Goal: Task Accomplishment & Management: Manage account settings

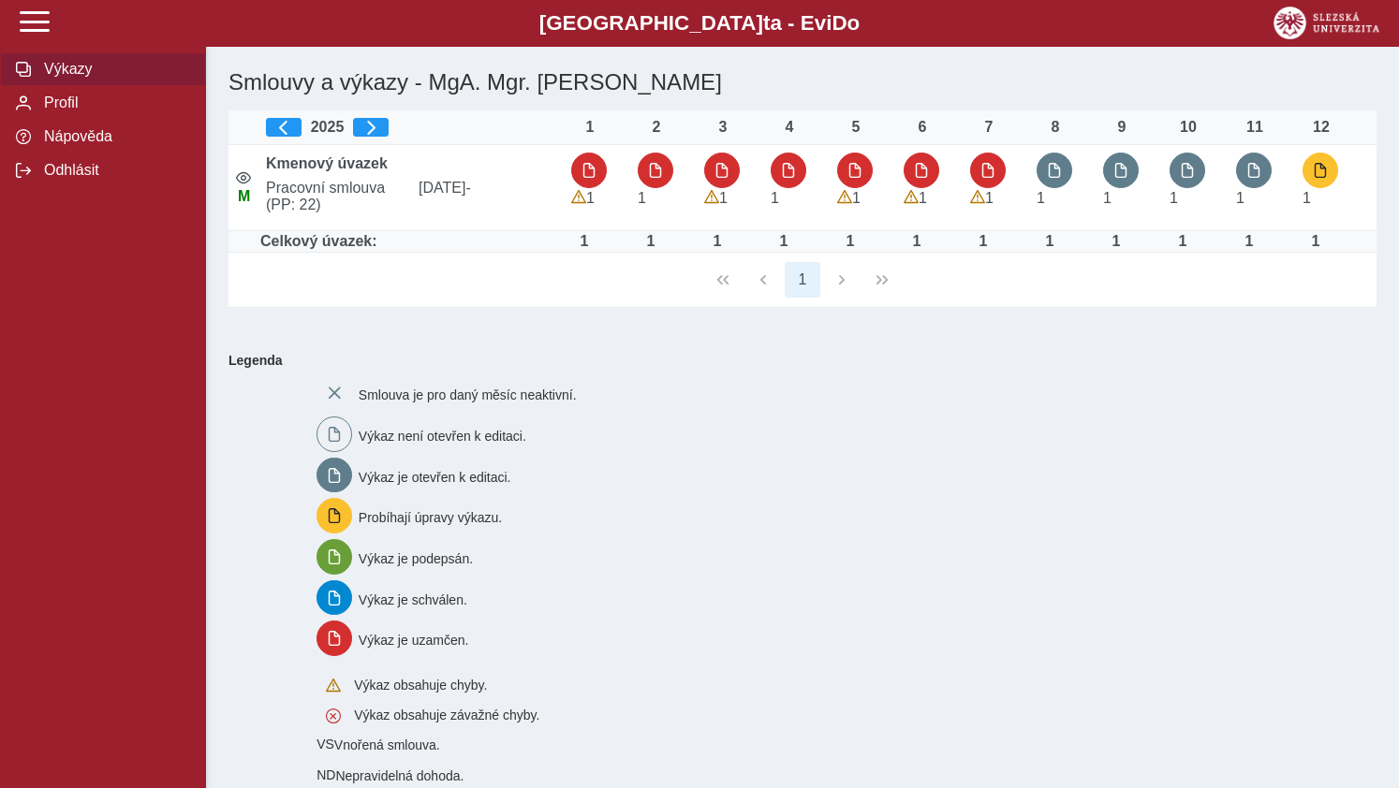
click at [1056, 171] on span "button" at bounding box center [1054, 170] width 15 height 15
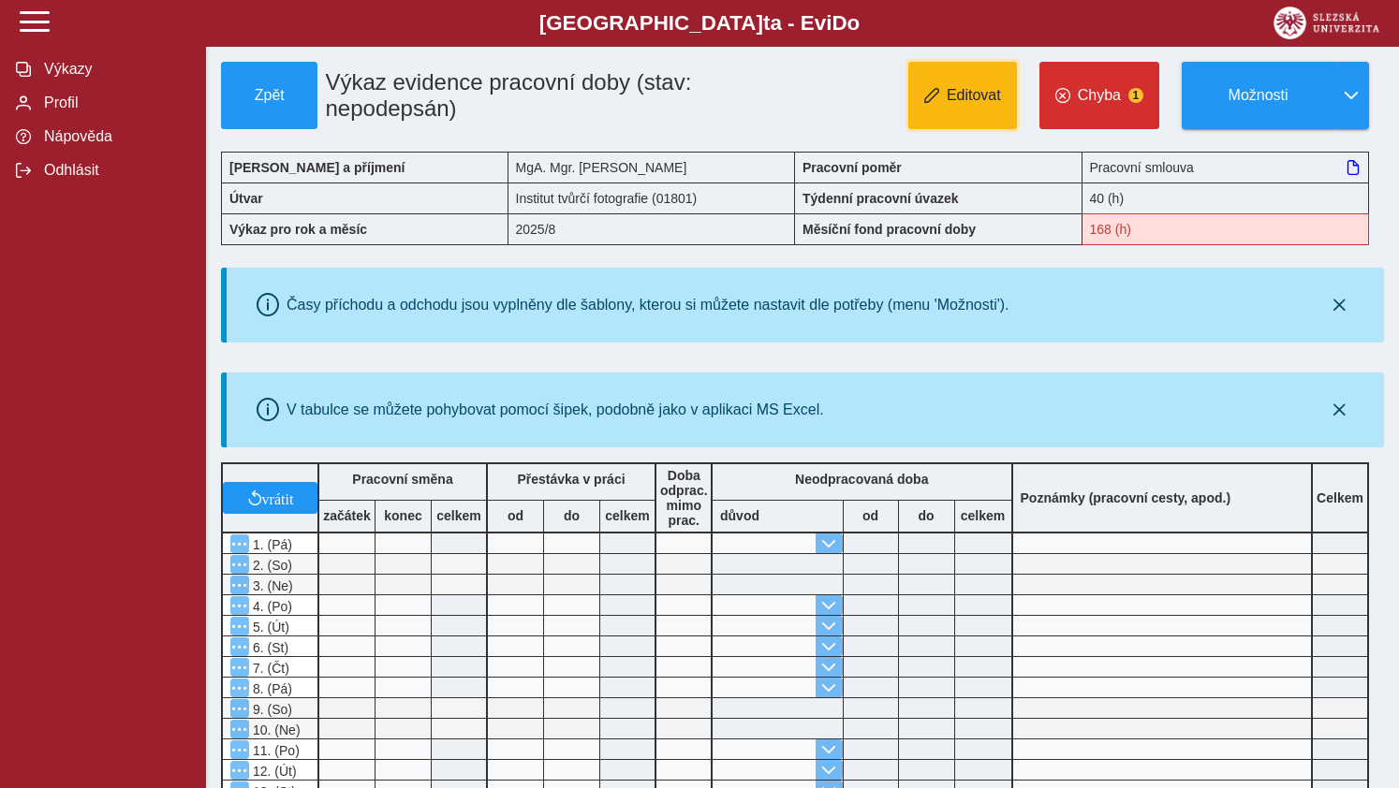
click at [980, 106] on button "Editovat" at bounding box center [962, 95] width 109 height 67
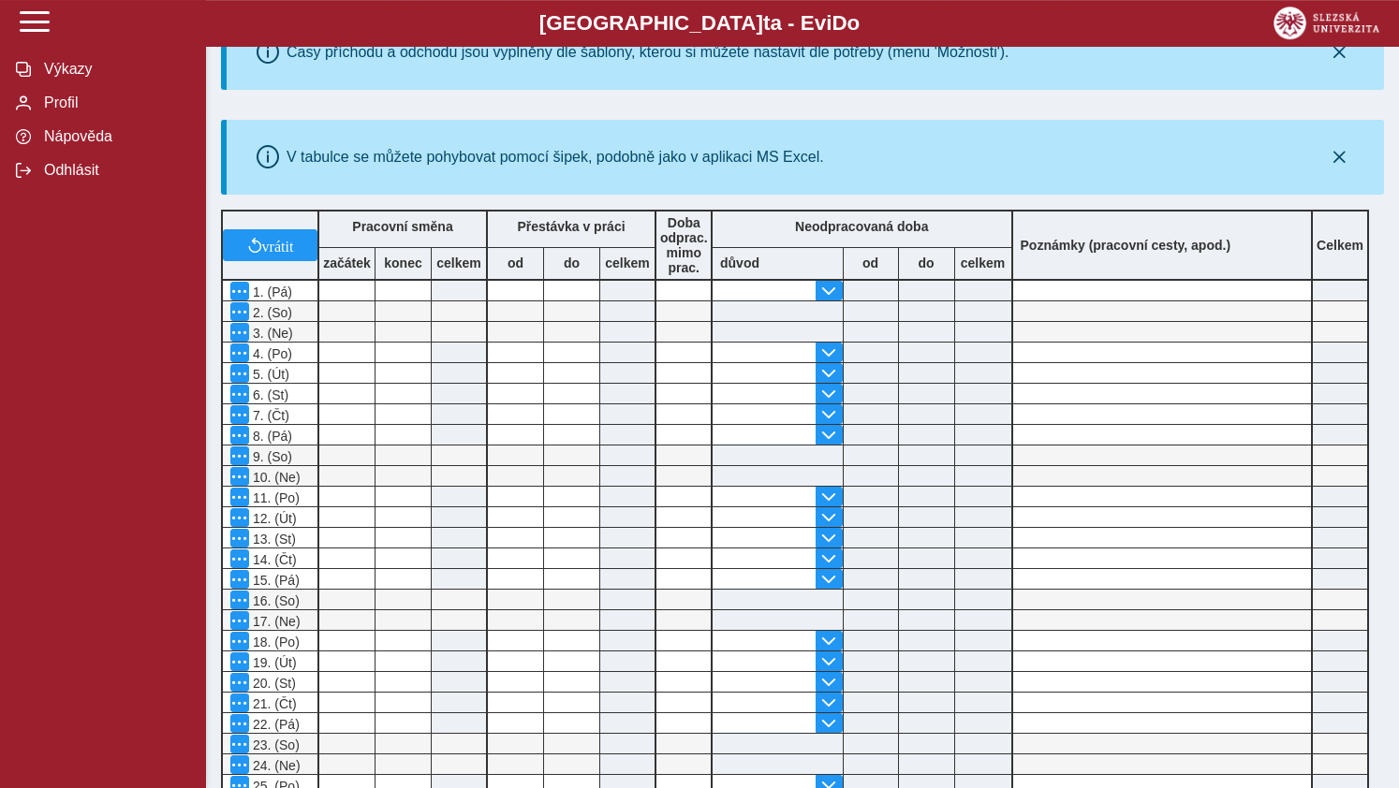
scroll to position [205, 0]
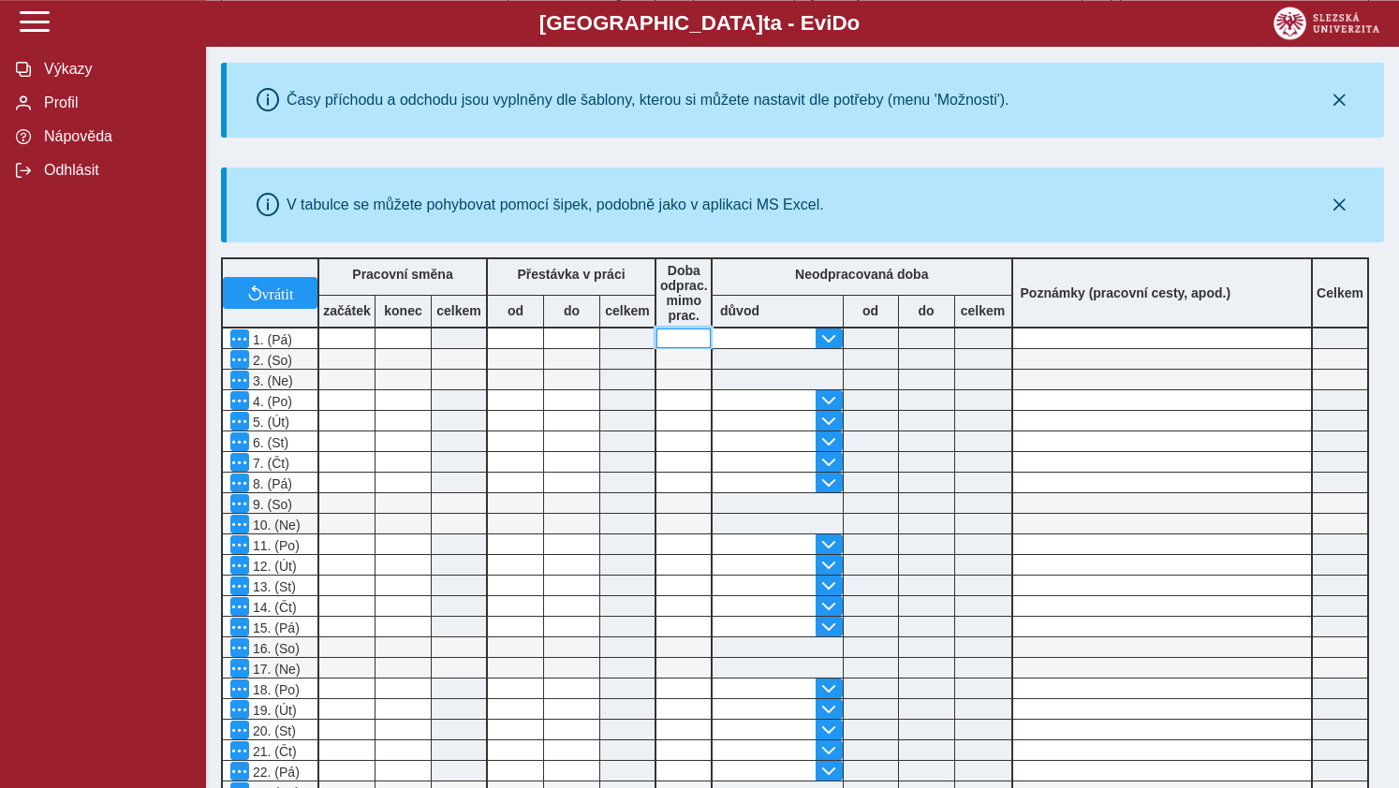
click at [685, 344] on input at bounding box center [683, 339] width 54 height 20
type input "*"
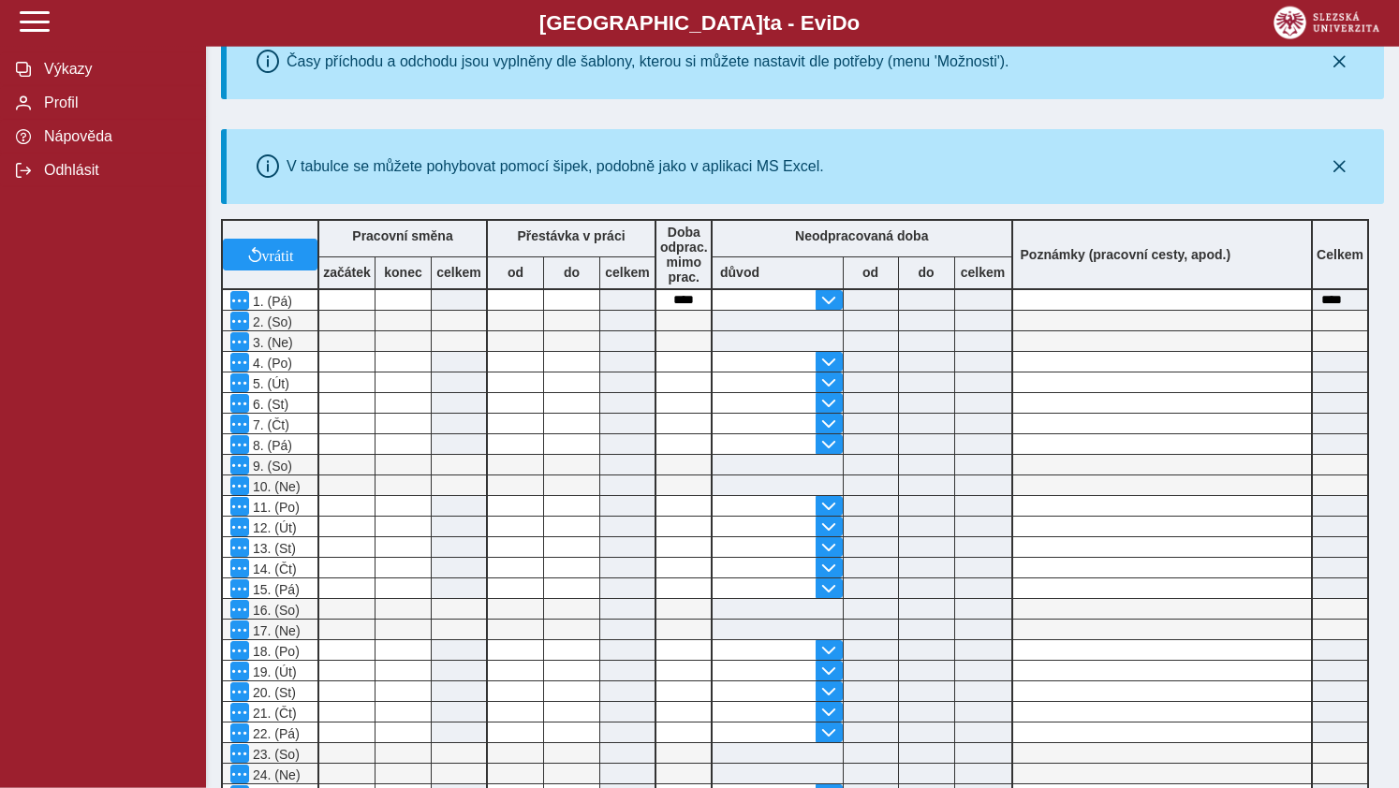
scroll to position [315, 0]
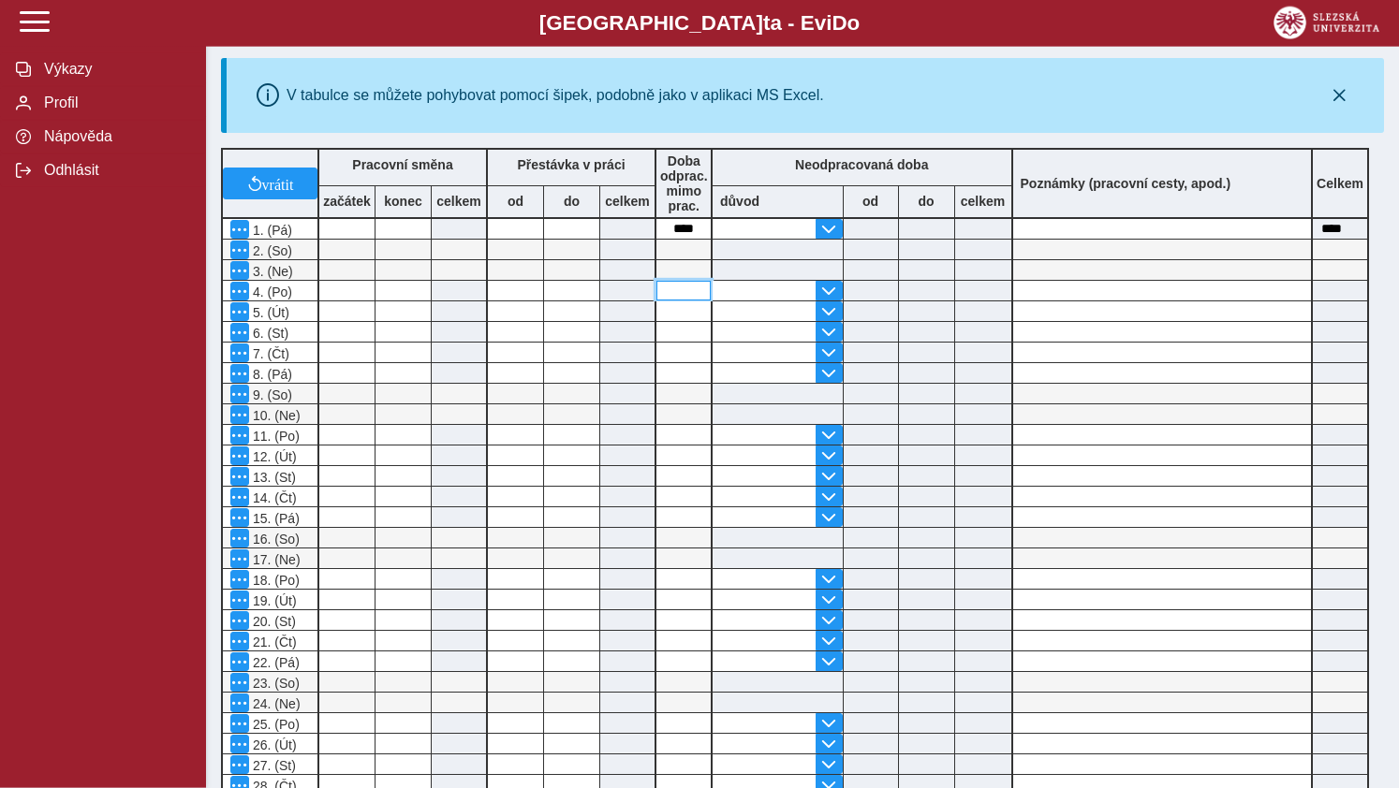
click at [682, 296] on input at bounding box center [683, 291] width 54 height 20
type input "*"
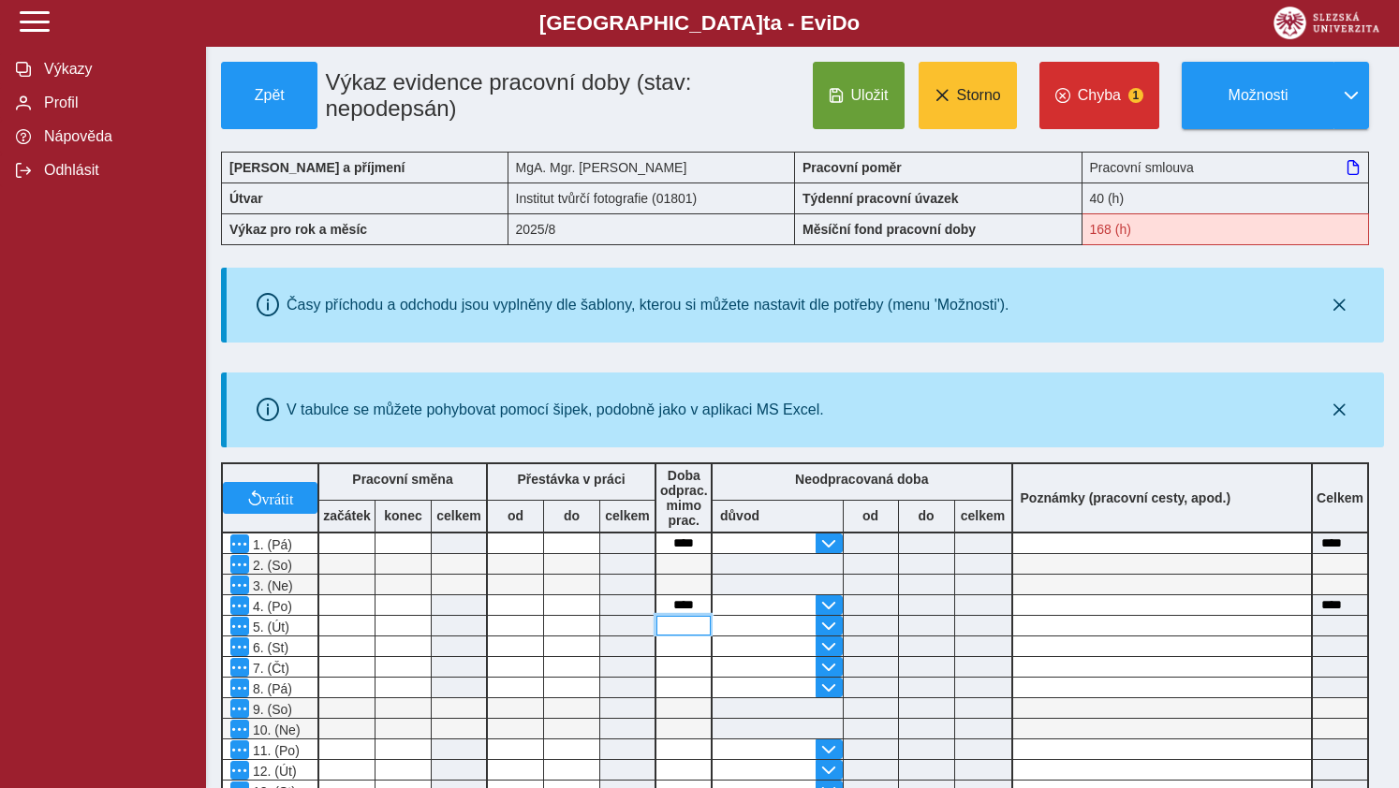
click at [680, 635] on input at bounding box center [683, 626] width 54 height 20
type input "*"
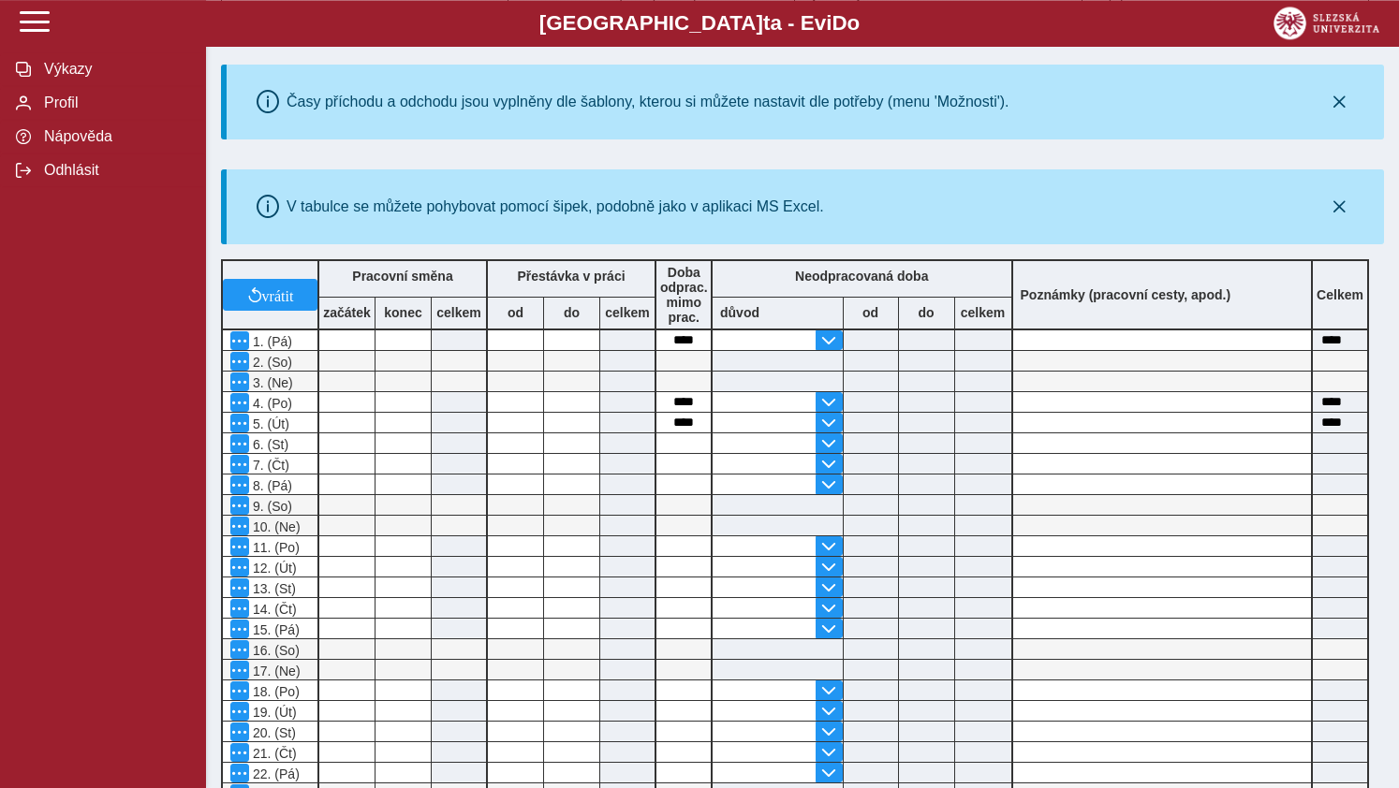
scroll to position [363, 0]
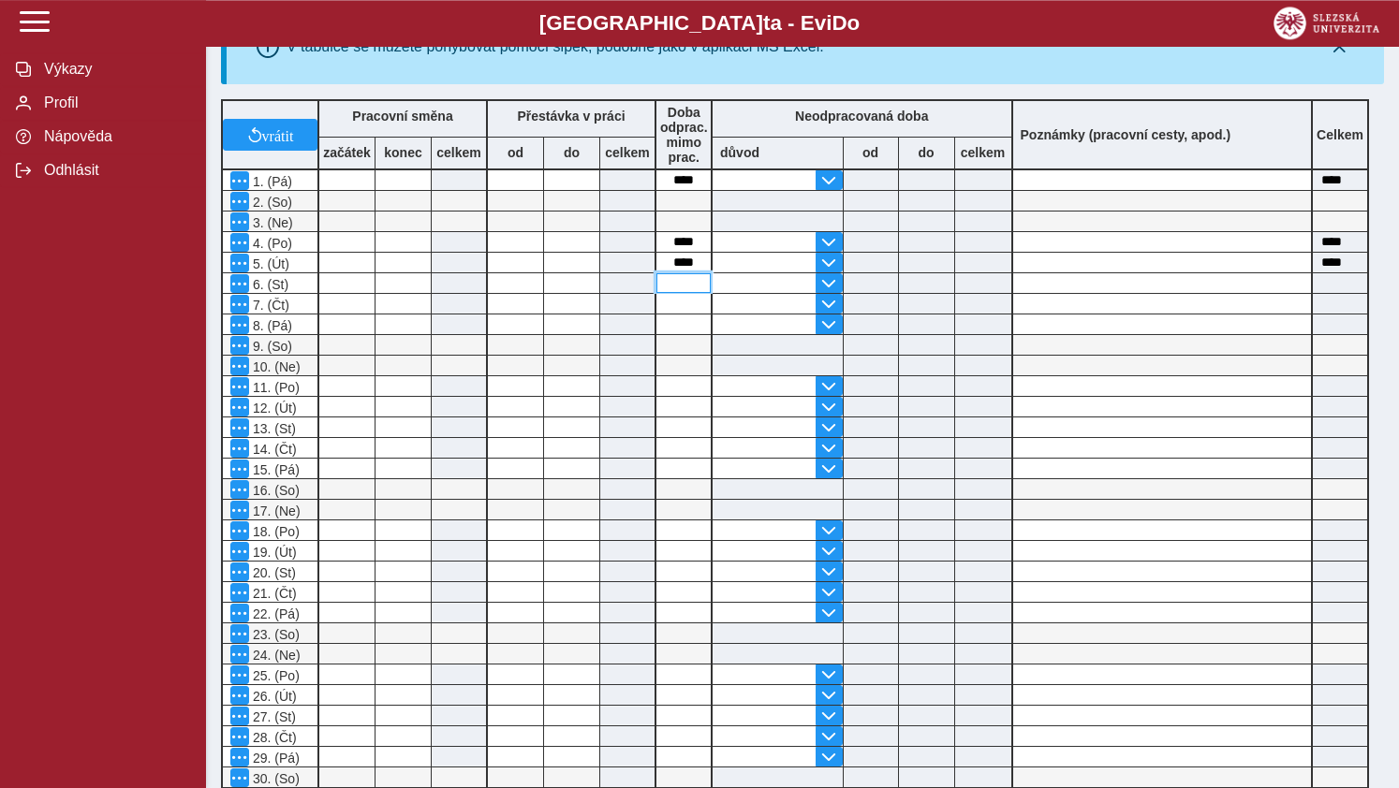
click at [697, 290] on input at bounding box center [683, 283] width 54 height 20
type input "*"
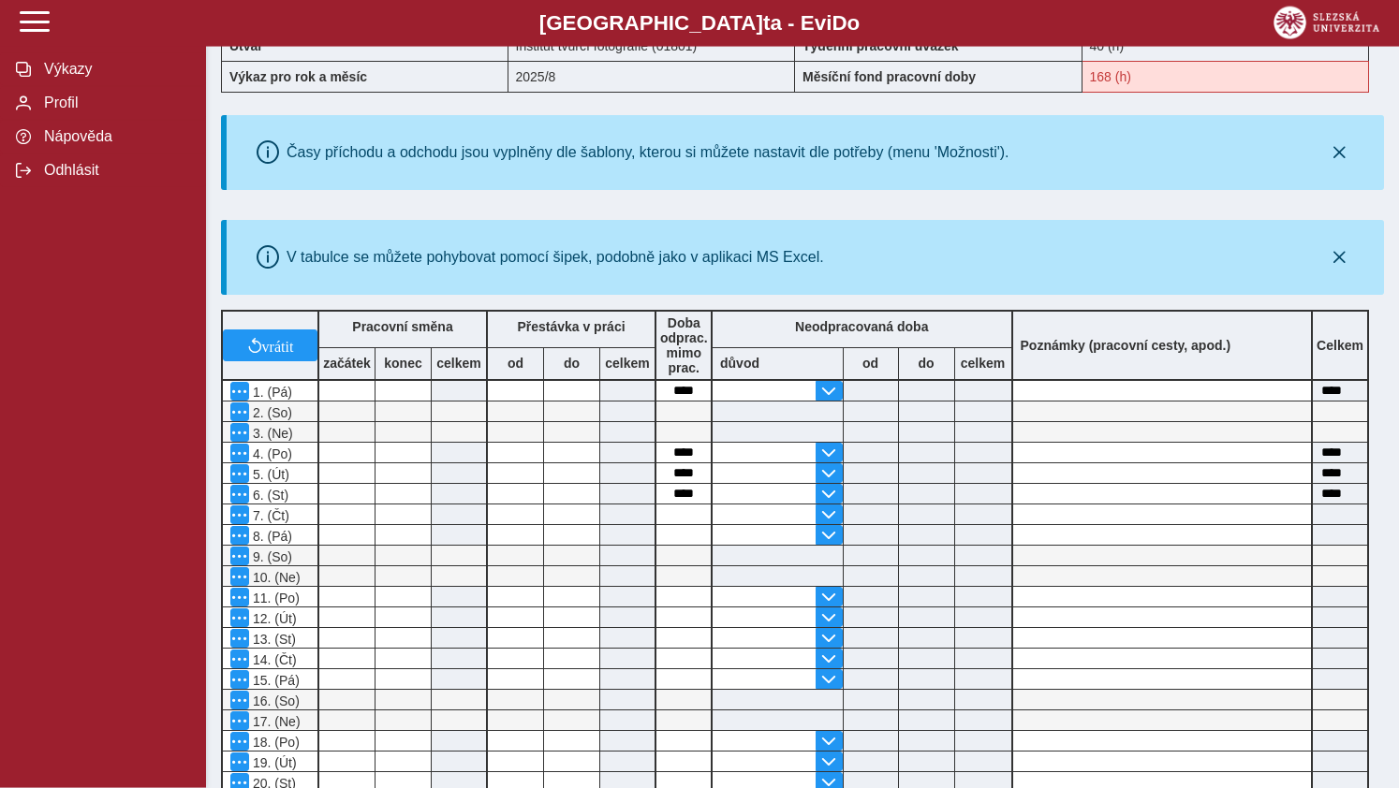
scroll to position [508, 0]
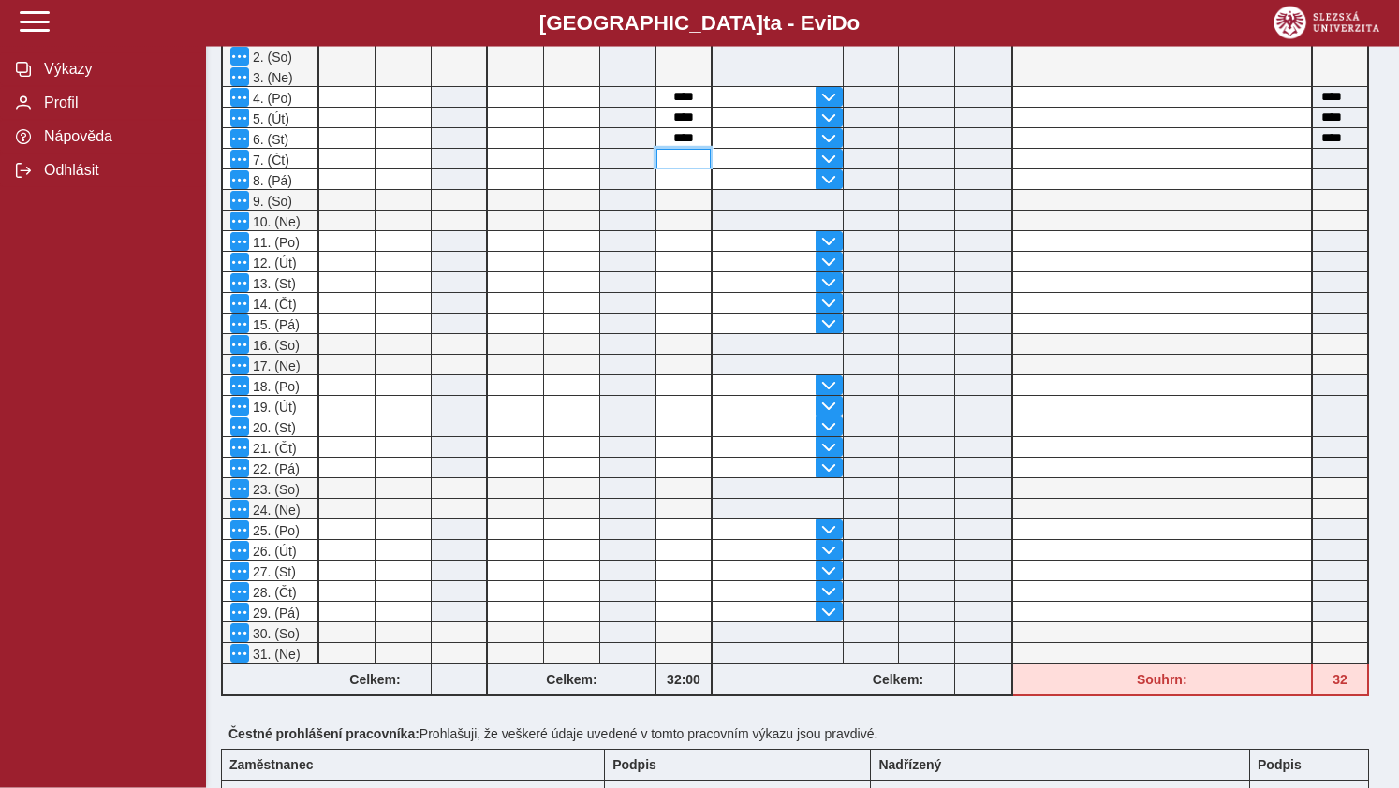
click at [673, 162] on input at bounding box center [683, 159] width 54 height 20
type input "*"
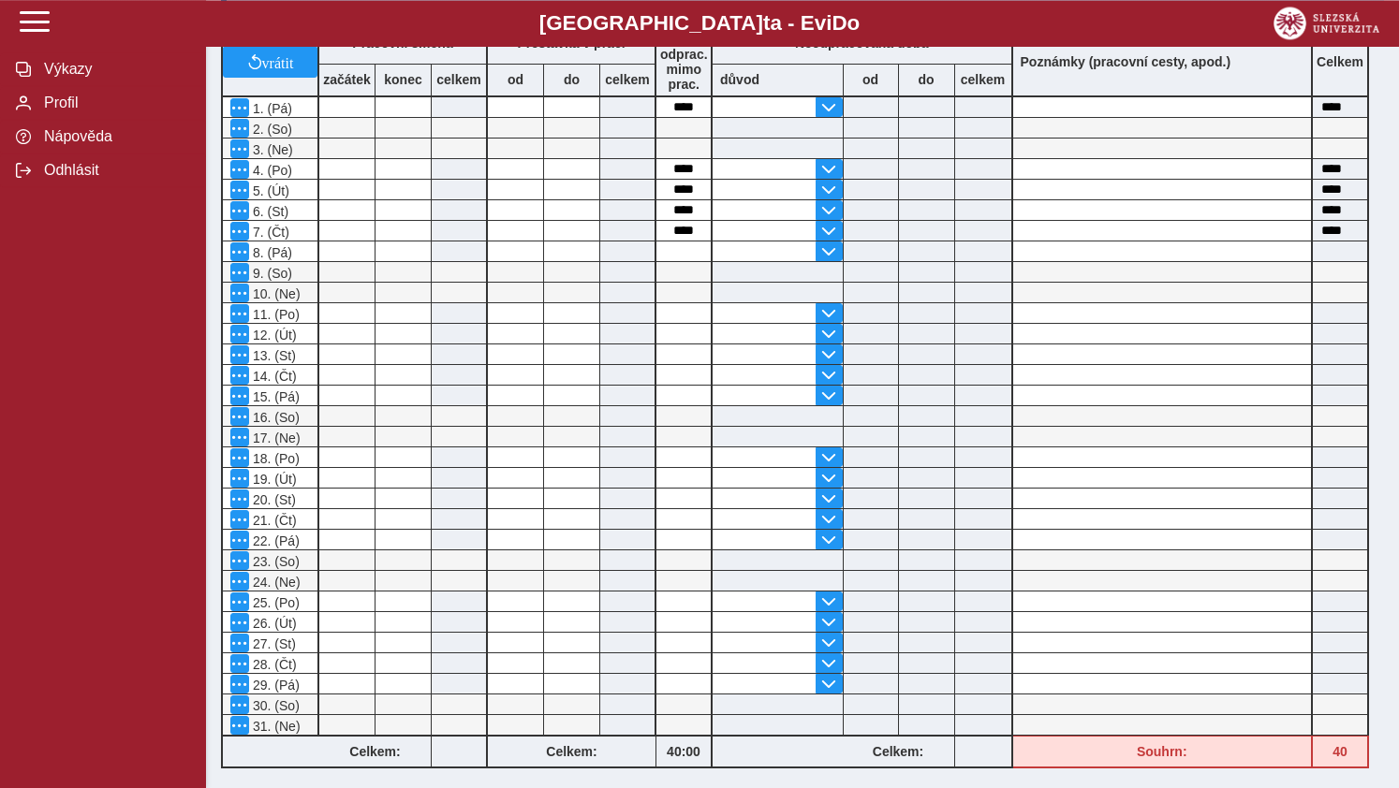
scroll to position [448, 0]
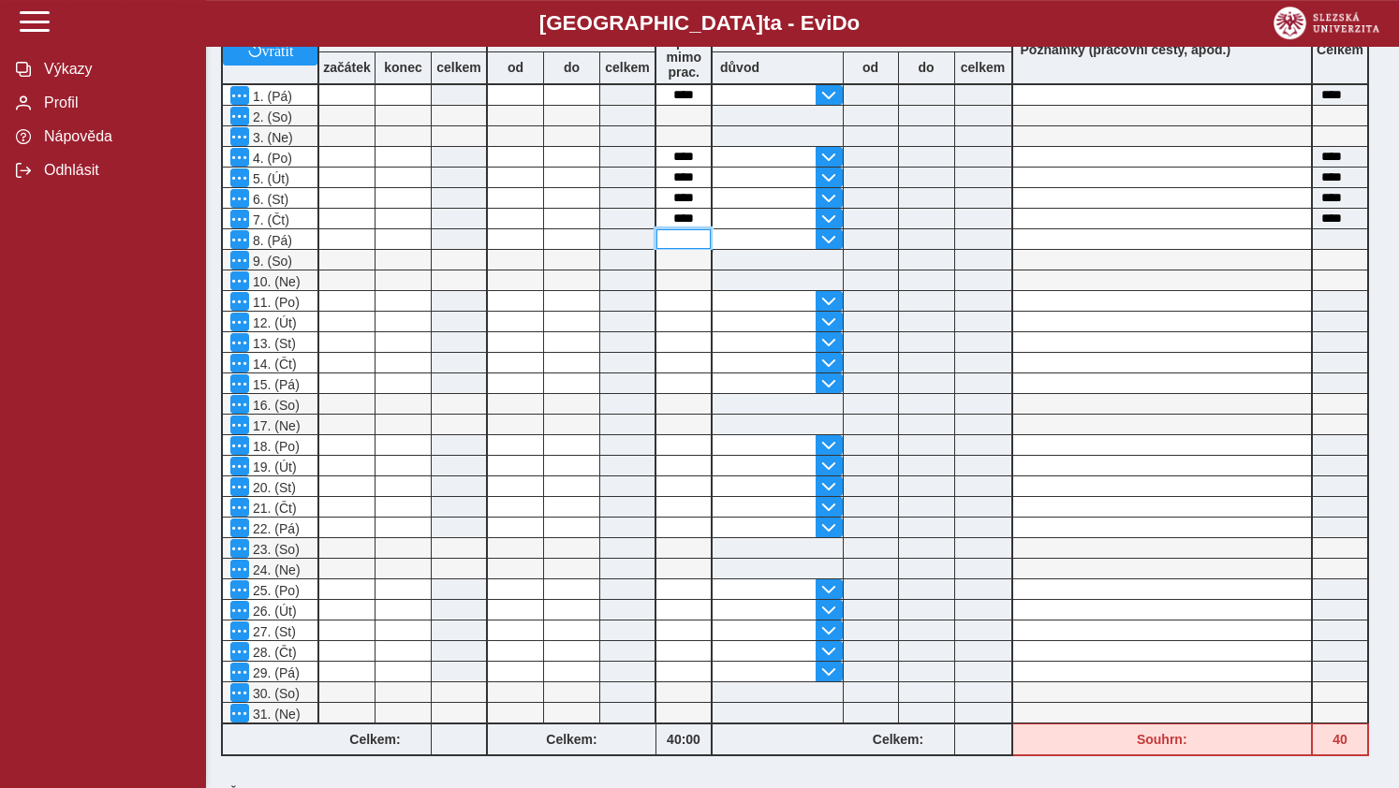
click at [682, 245] on input at bounding box center [683, 239] width 54 height 20
type input "*"
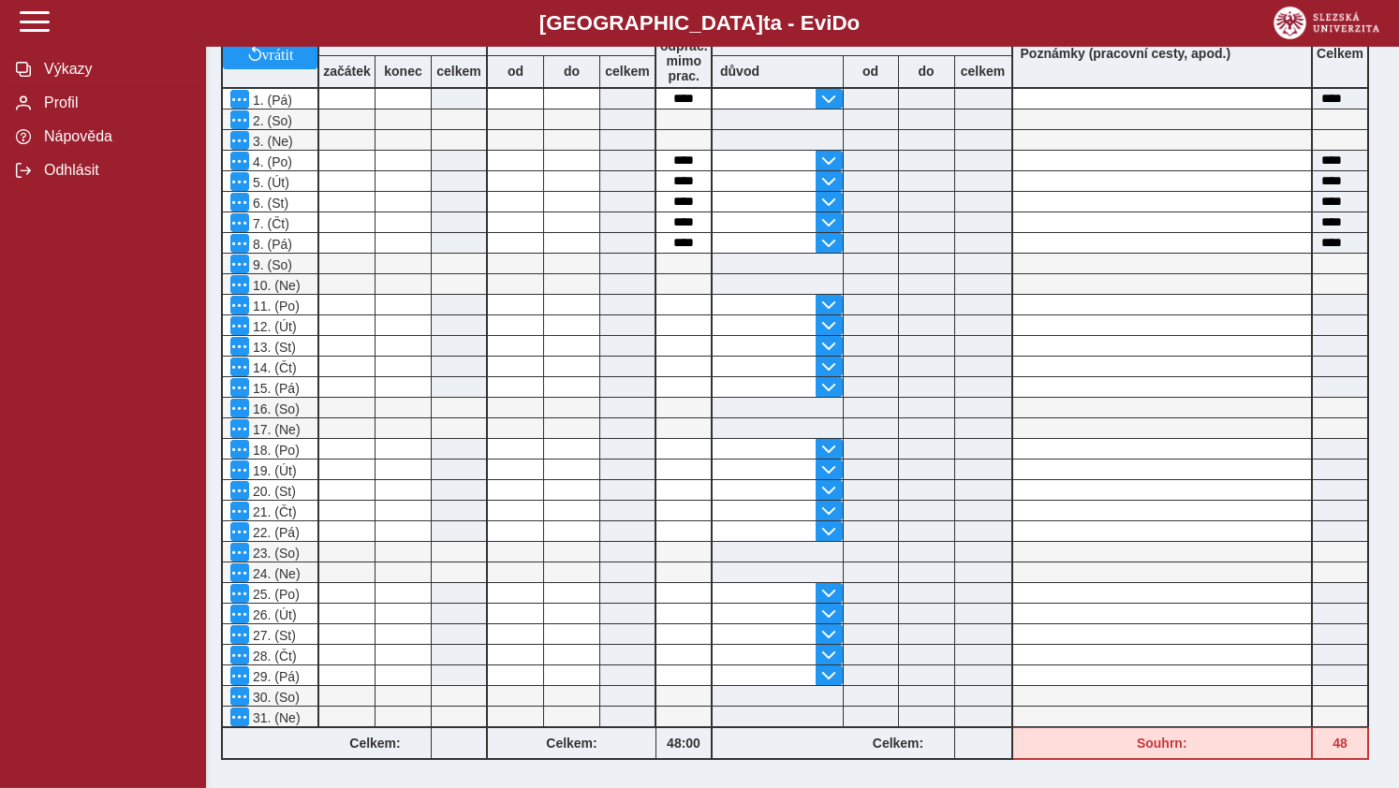
scroll to position [520, 0]
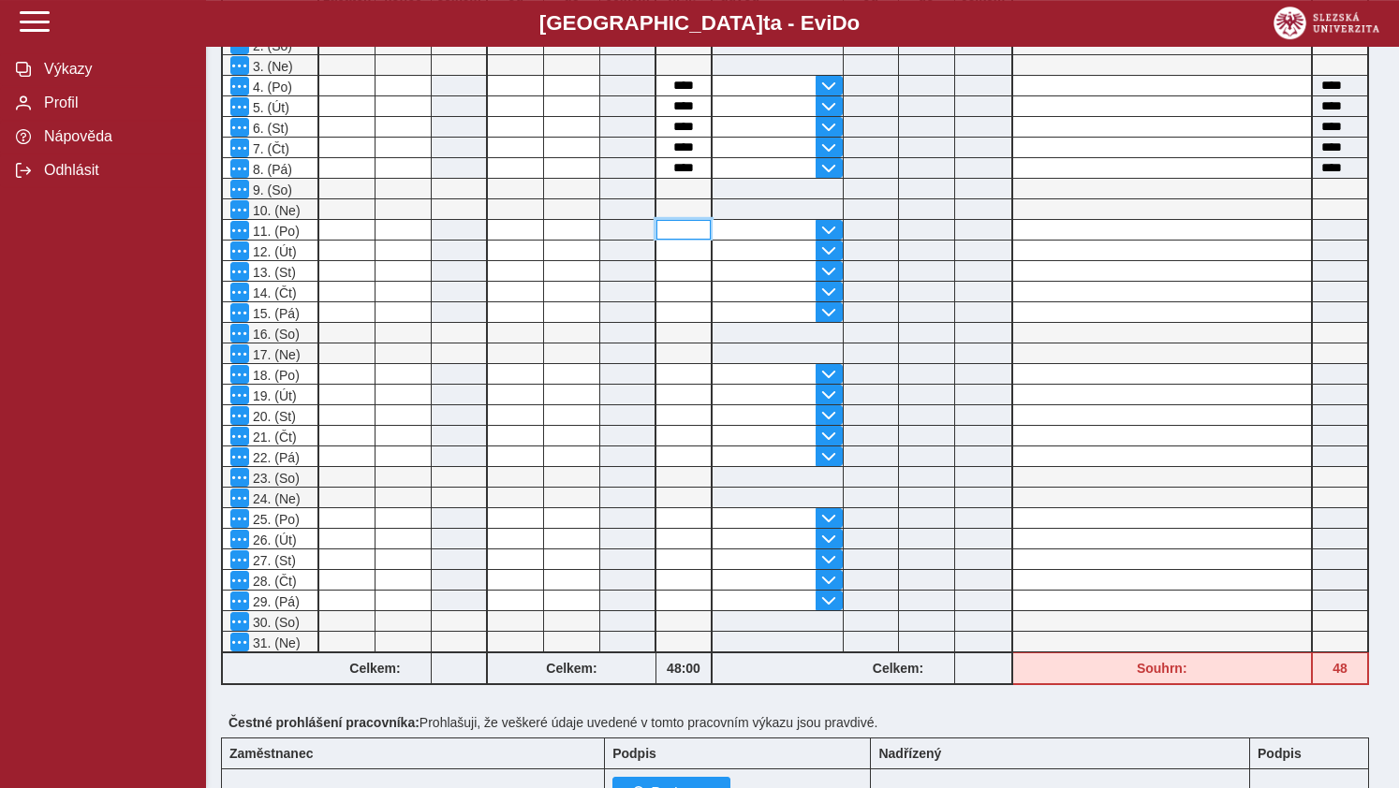
click at [684, 238] on input at bounding box center [683, 230] width 54 height 20
type input "*"
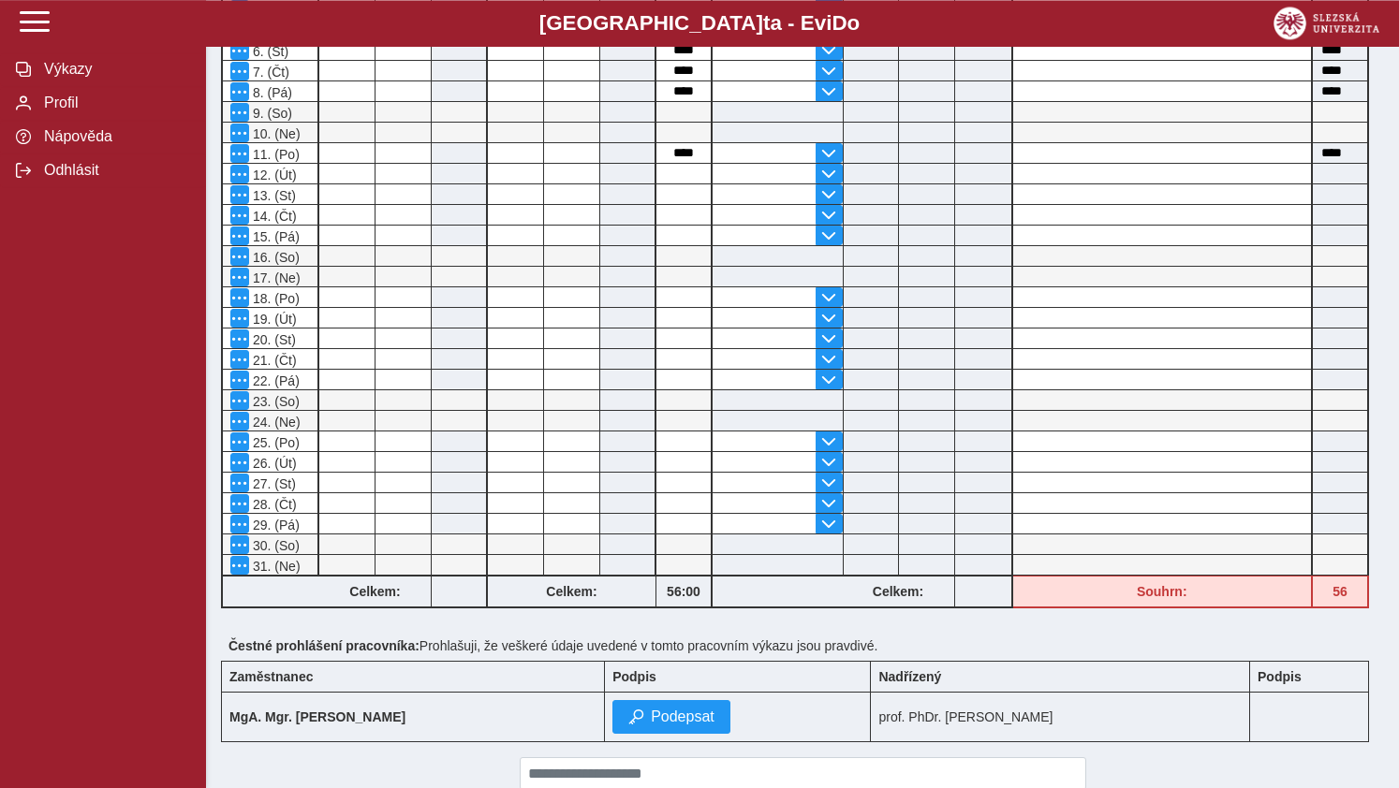
scroll to position [597, 0]
click at [683, 170] on input at bounding box center [683, 173] width 54 height 20
type input "*"
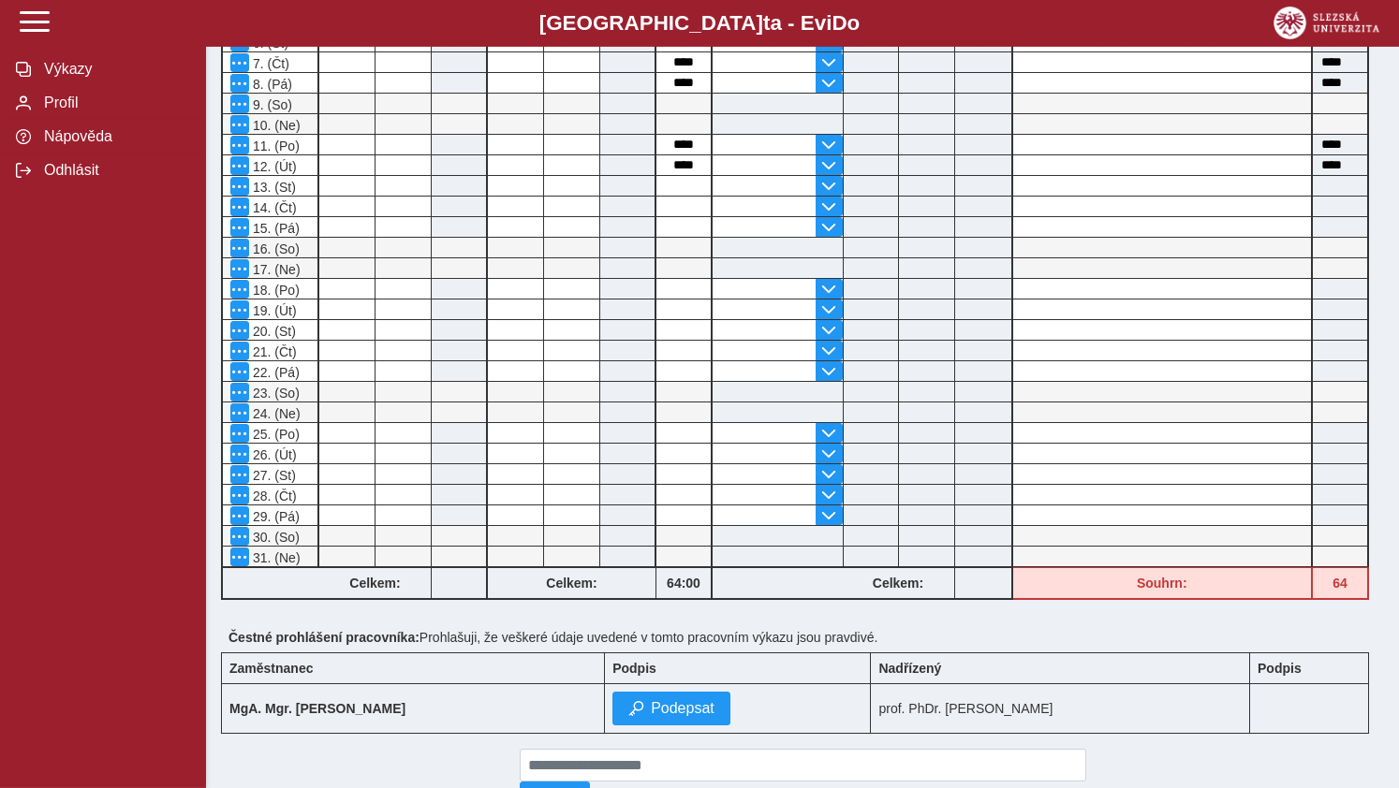
scroll to position [696, 0]
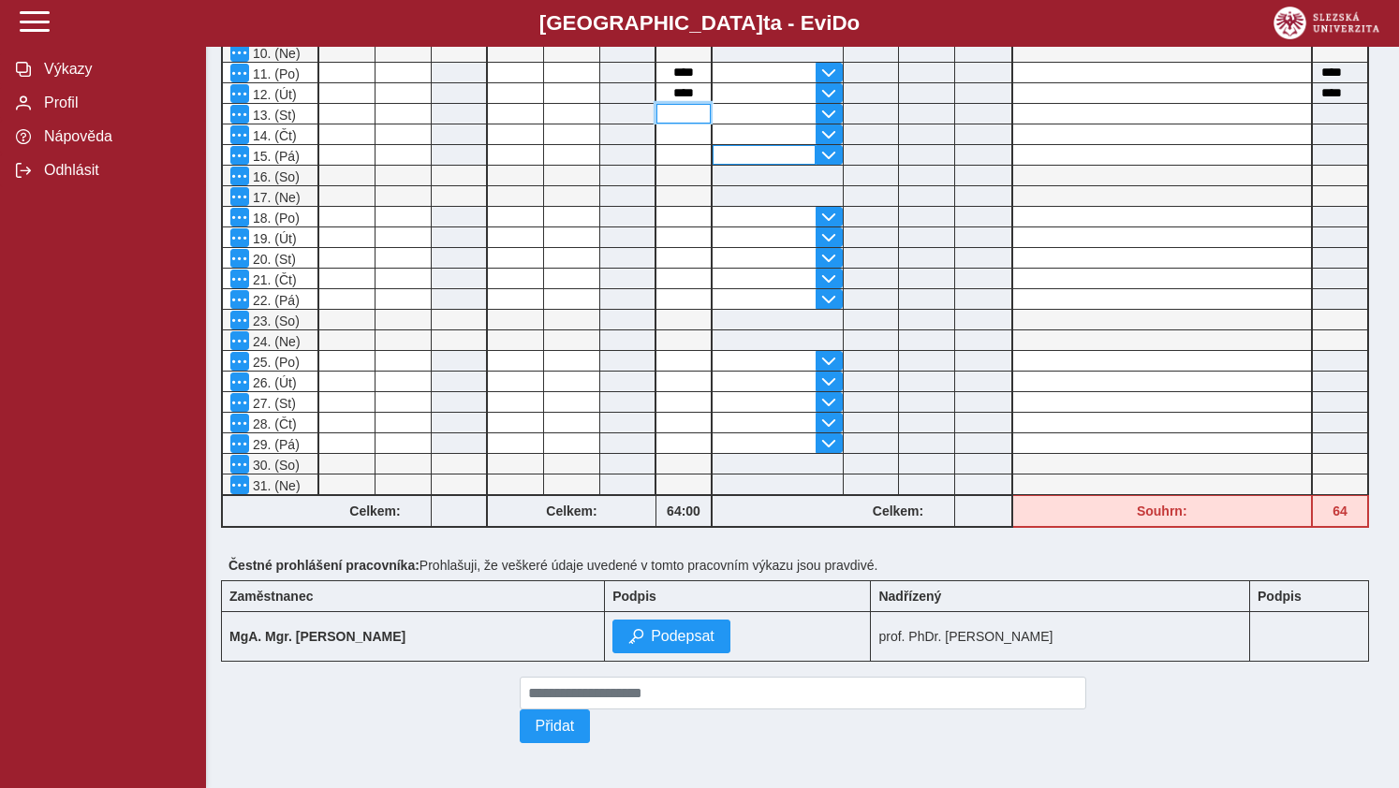
click at [683, 104] on input at bounding box center [683, 114] width 54 height 20
type input "*"
click at [677, 125] on input at bounding box center [683, 135] width 54 height 20
type input "*"
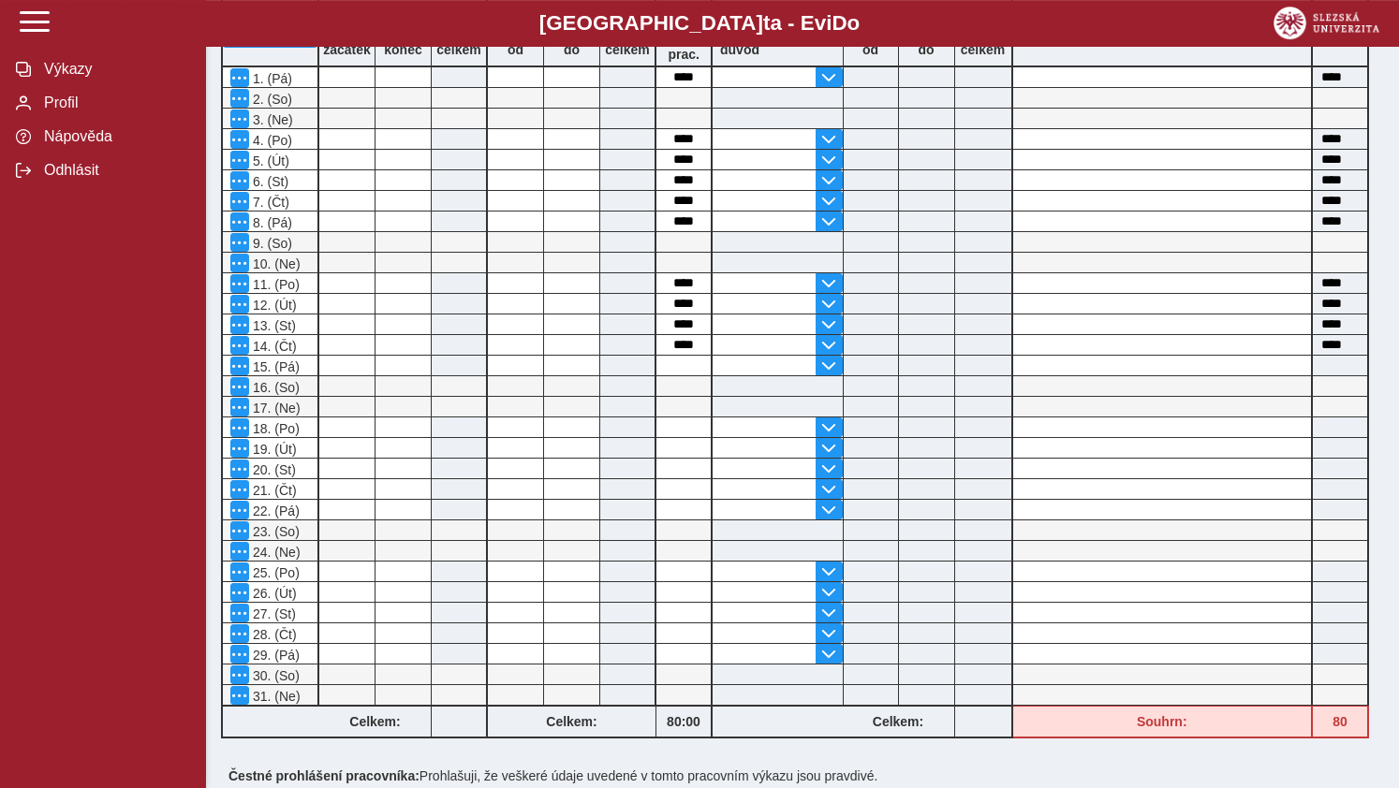
scroll to position [546, 0]
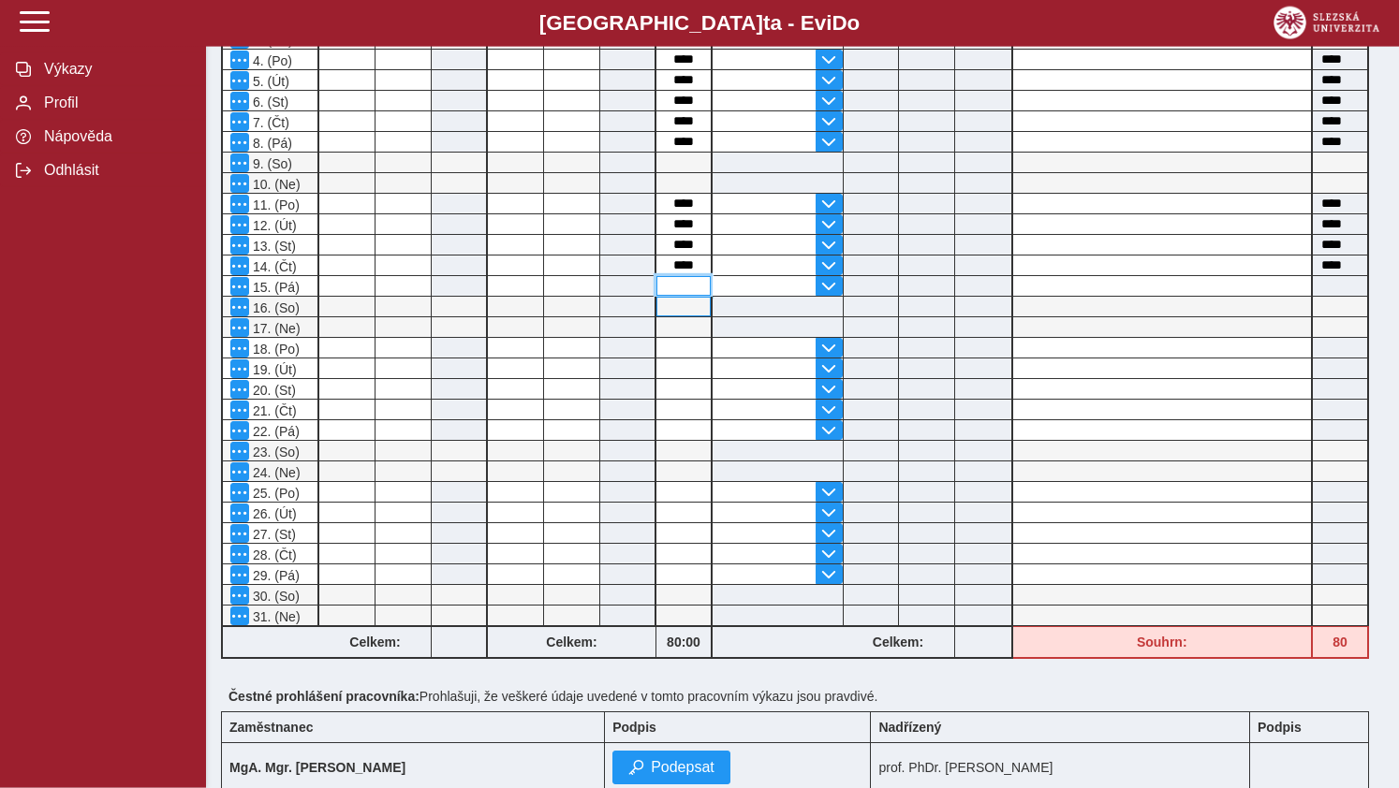
drag, startPoint x: 668, startPoint y: 289, endPoint x: 695, endPoint y: 303, distance: 30.6
click at [669, 289] on input at bounding box center [683, 286] width 54 height 20
type input "*"
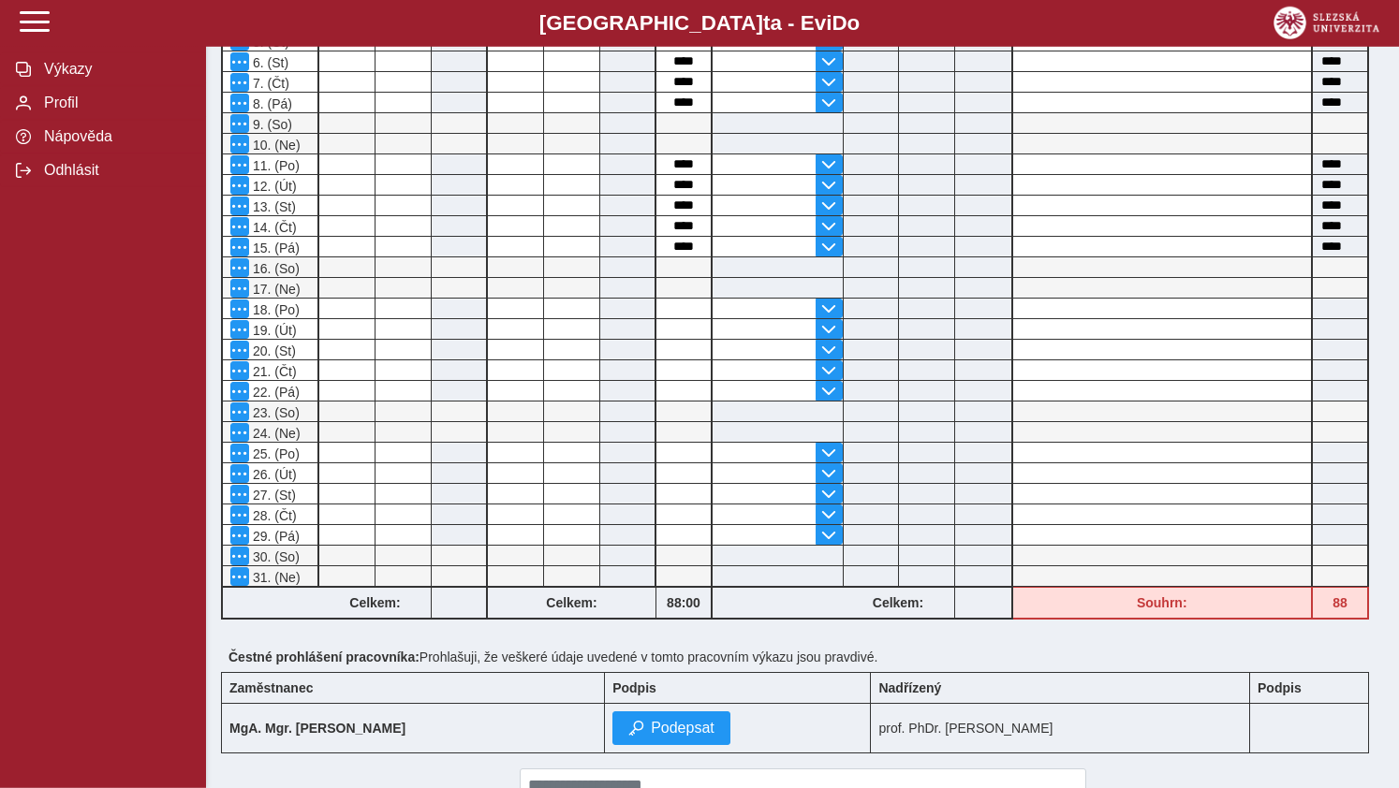
scroll to position [628, 0]
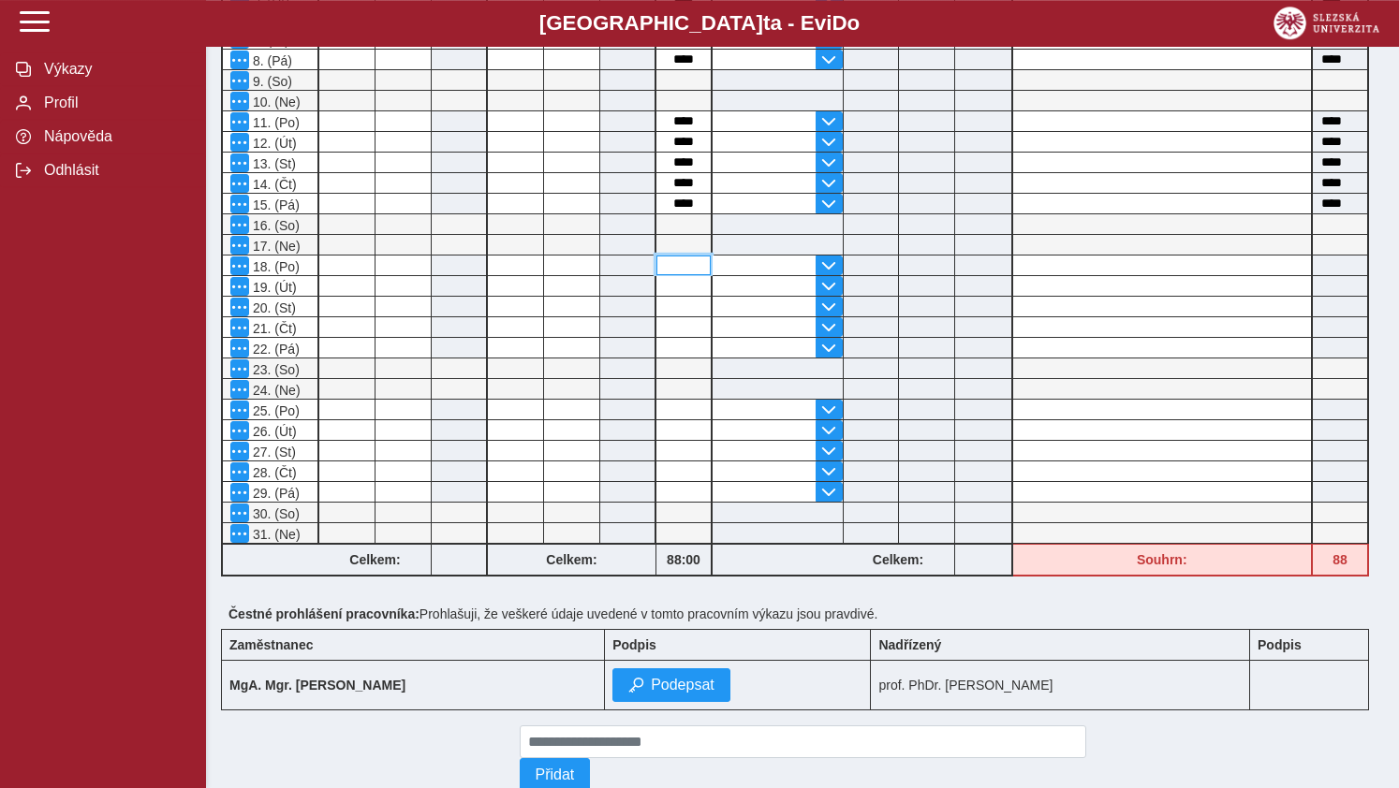
click at [679, 269] on input at bounding box center [683, 266] width 54 height 20
type input "*"
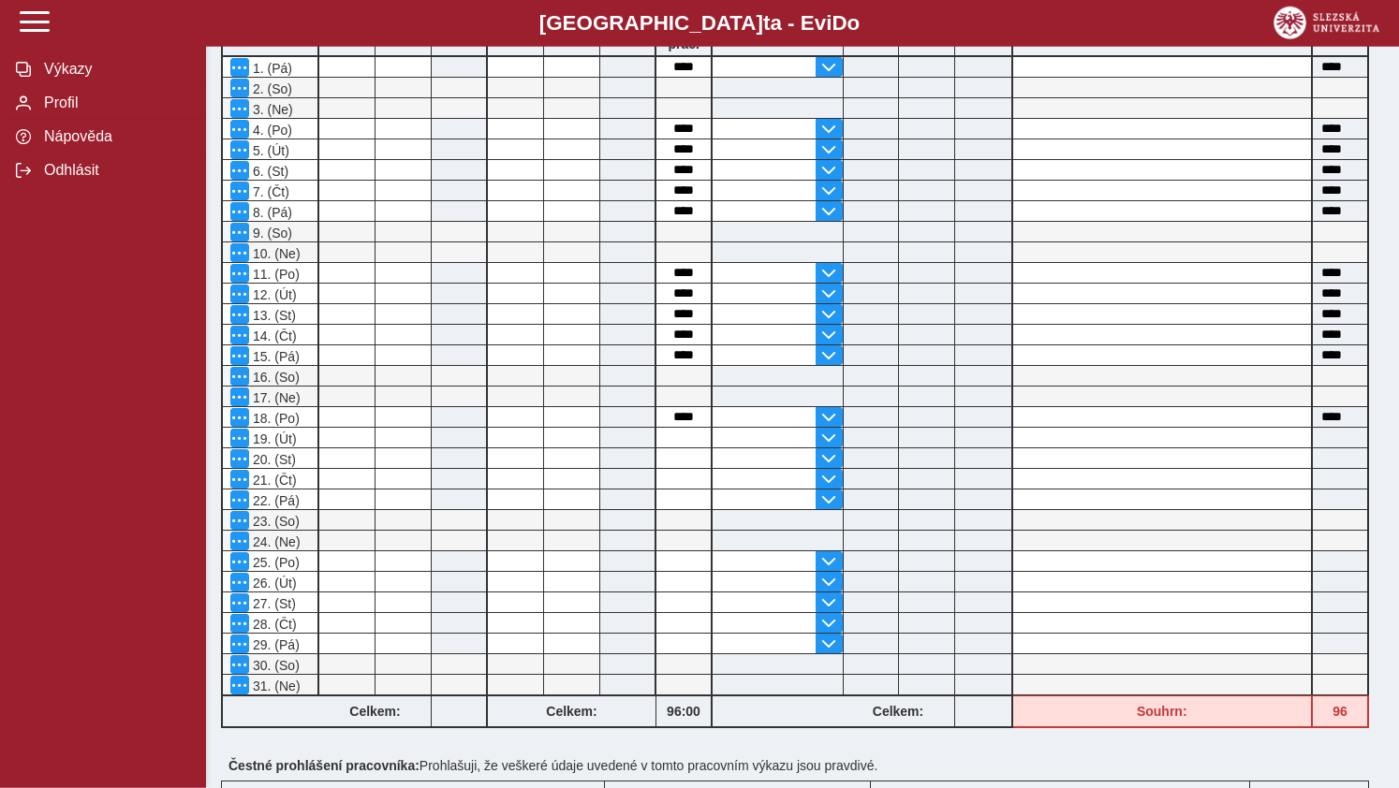
scroll to position [491, 0]
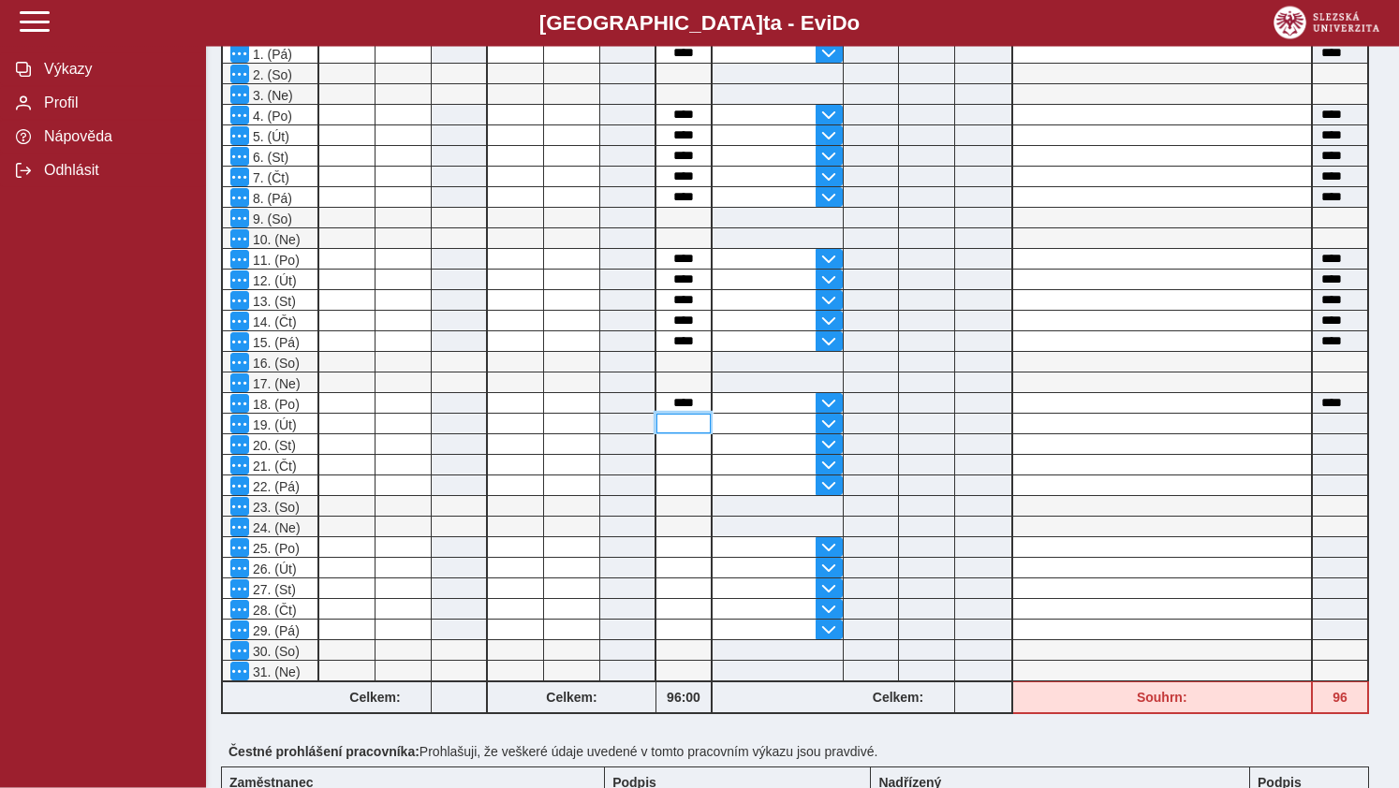
drag, startPoint x: 674, startPoint y: 421, endPoint x: 696, endPoint y: 441, distance: 29.2
click at [675, 419] on input at bounding box center [683, 424] width 54 height 20
type input "*"
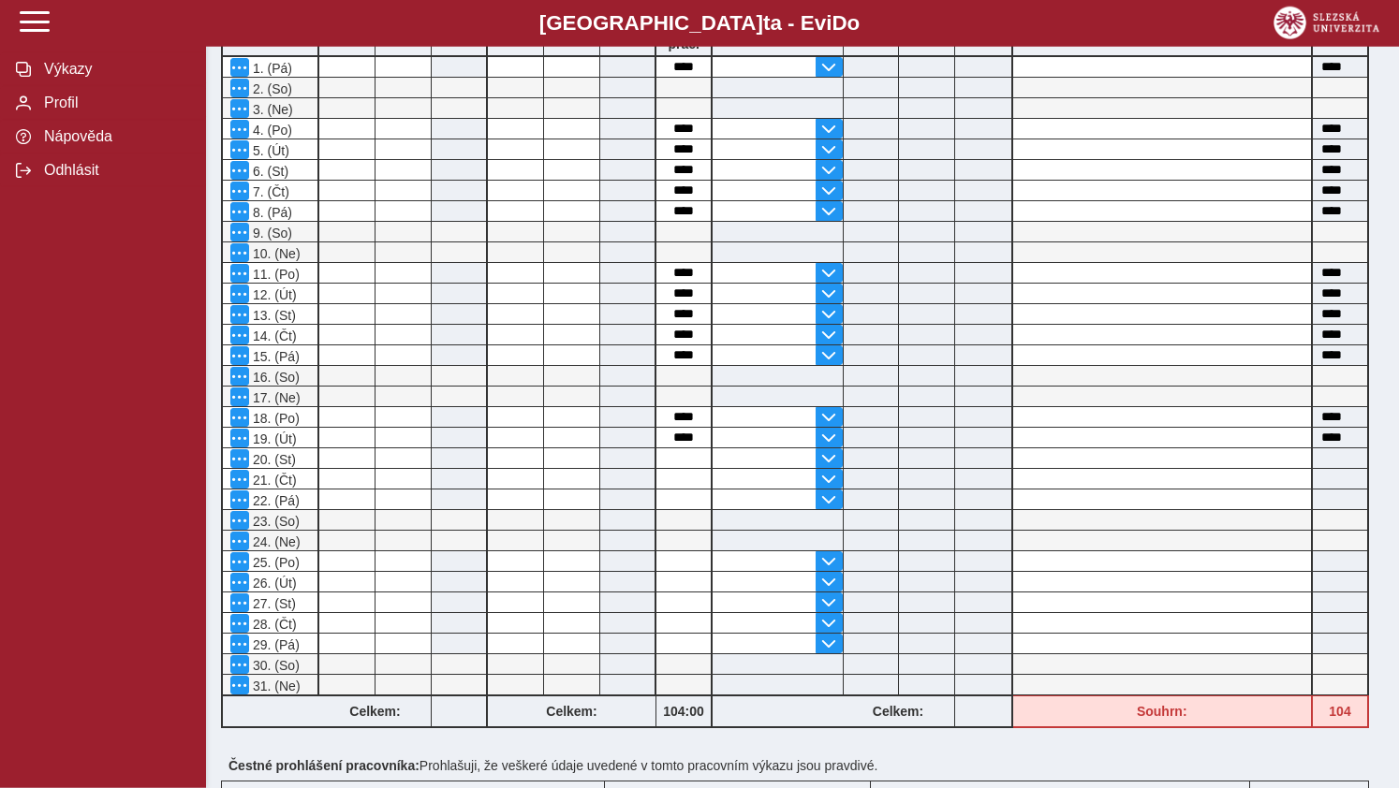
scroll to position [678, 0]
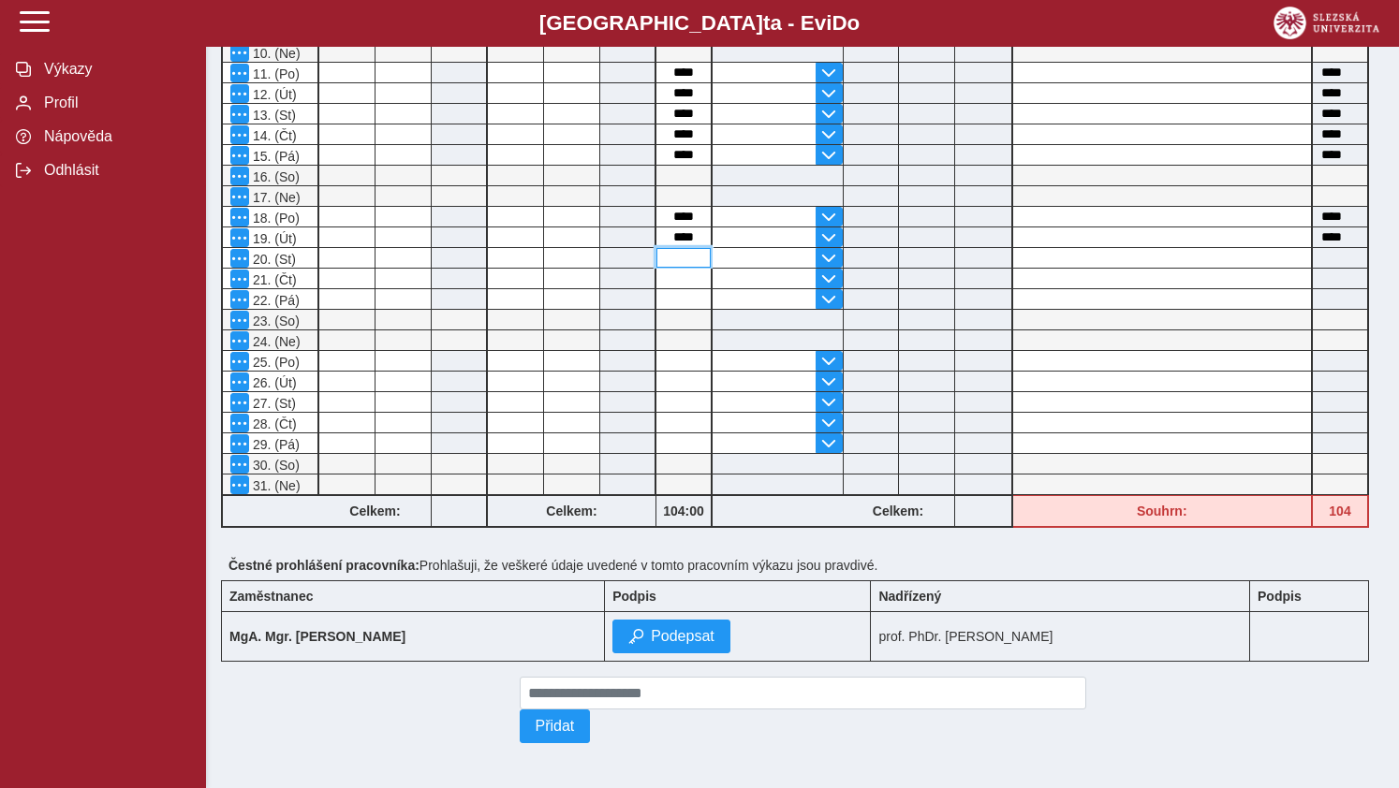
click at [679, 268] on input at bounding box center [683, 258] width 54 height 20
type input "*"
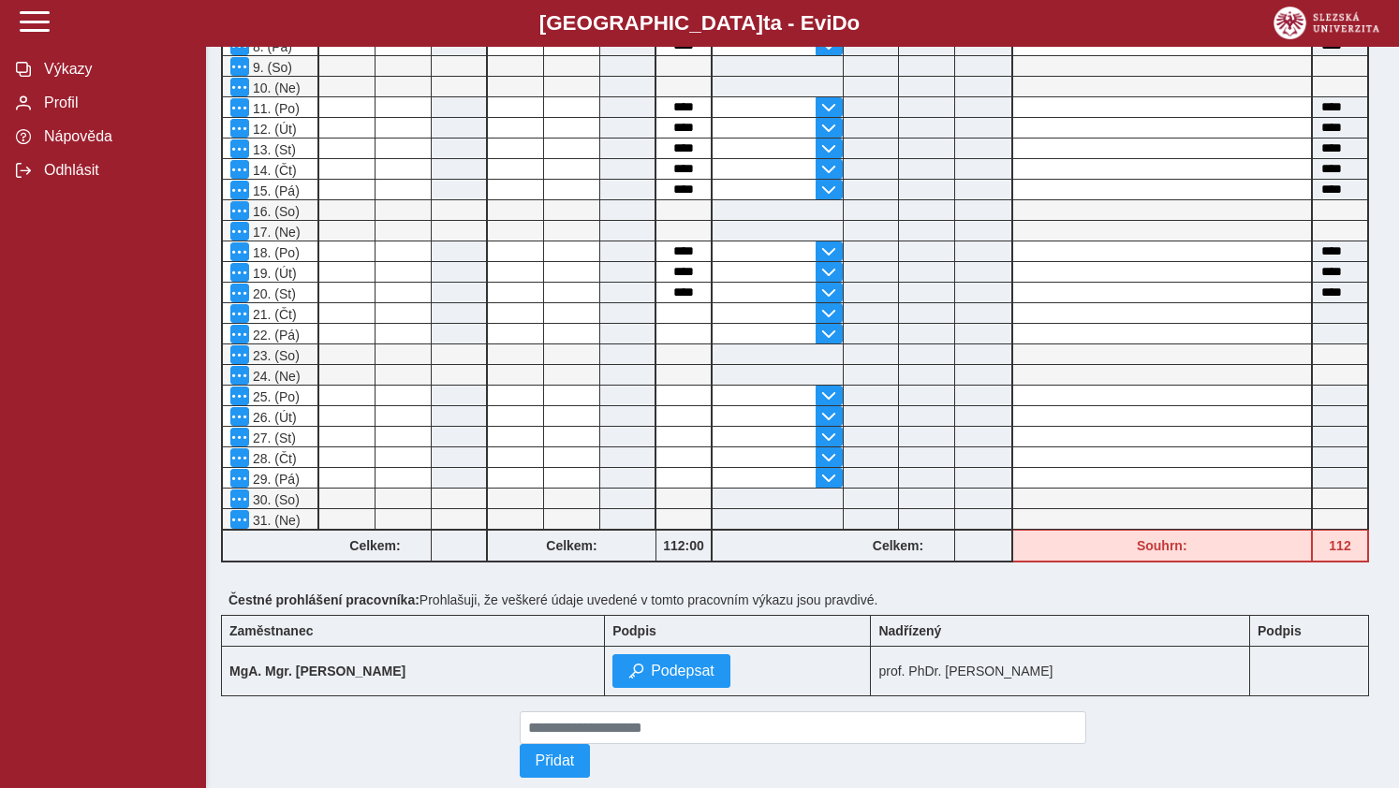
scroll to position [688, 0]
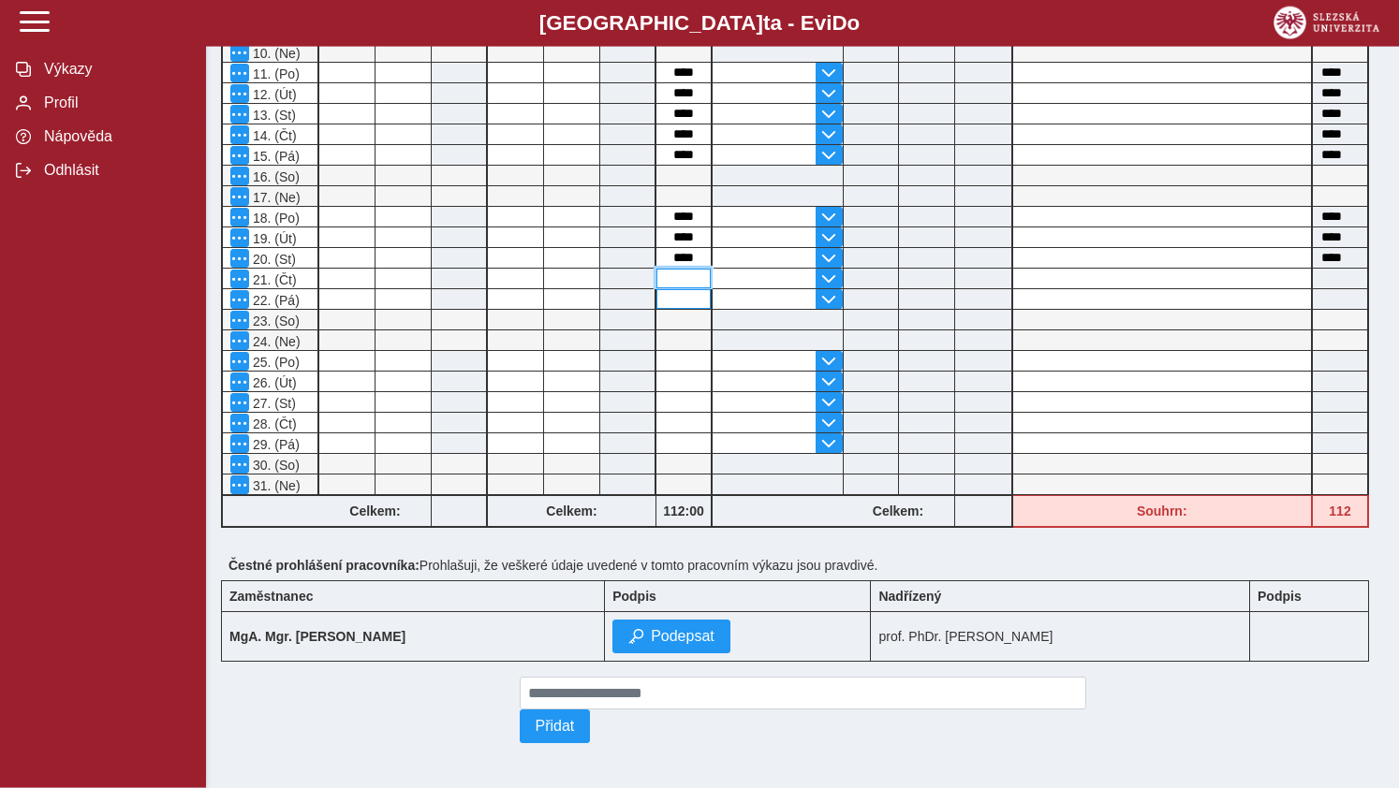
click at [688, 277] on input at bounding box center [683, 279] width 54 height 20
type input "*"
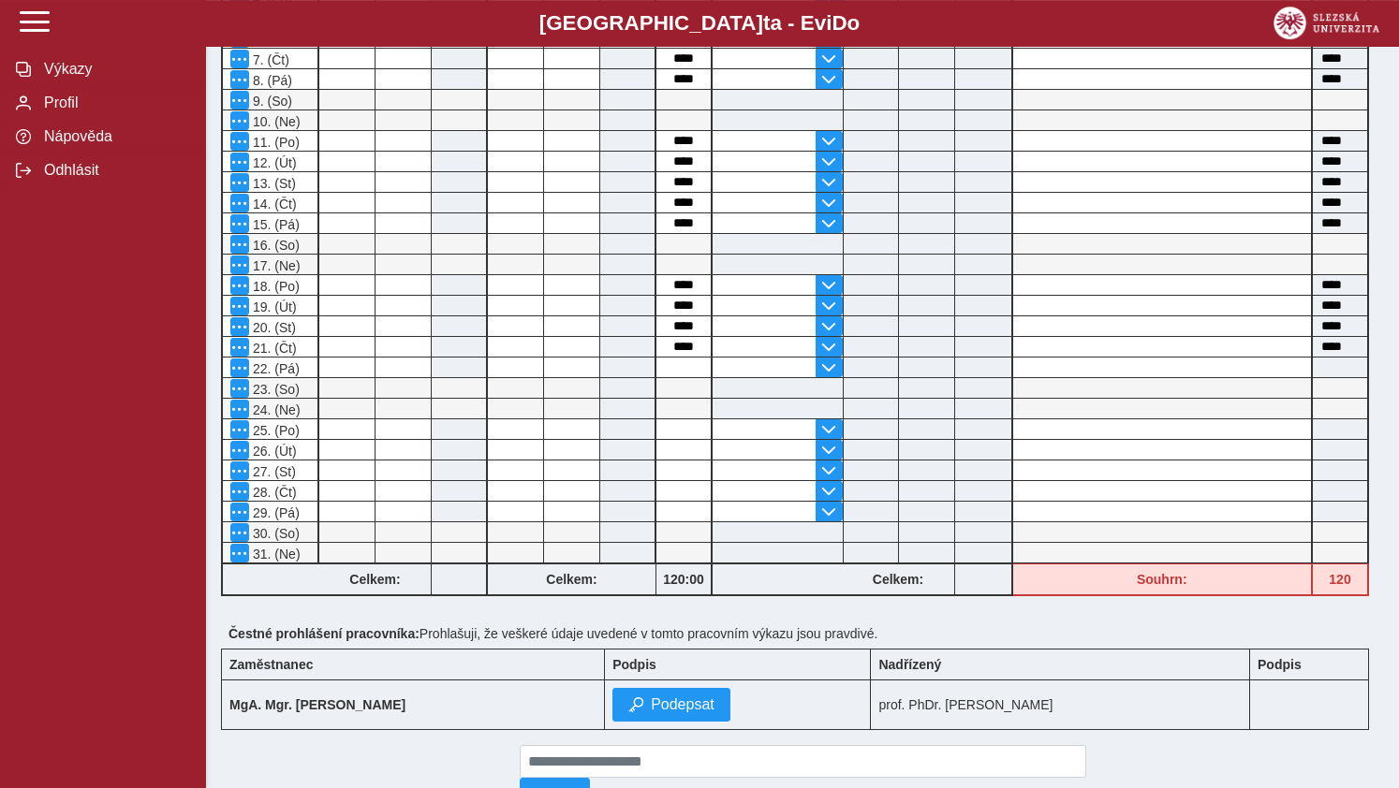
scroll to position [696, 0]
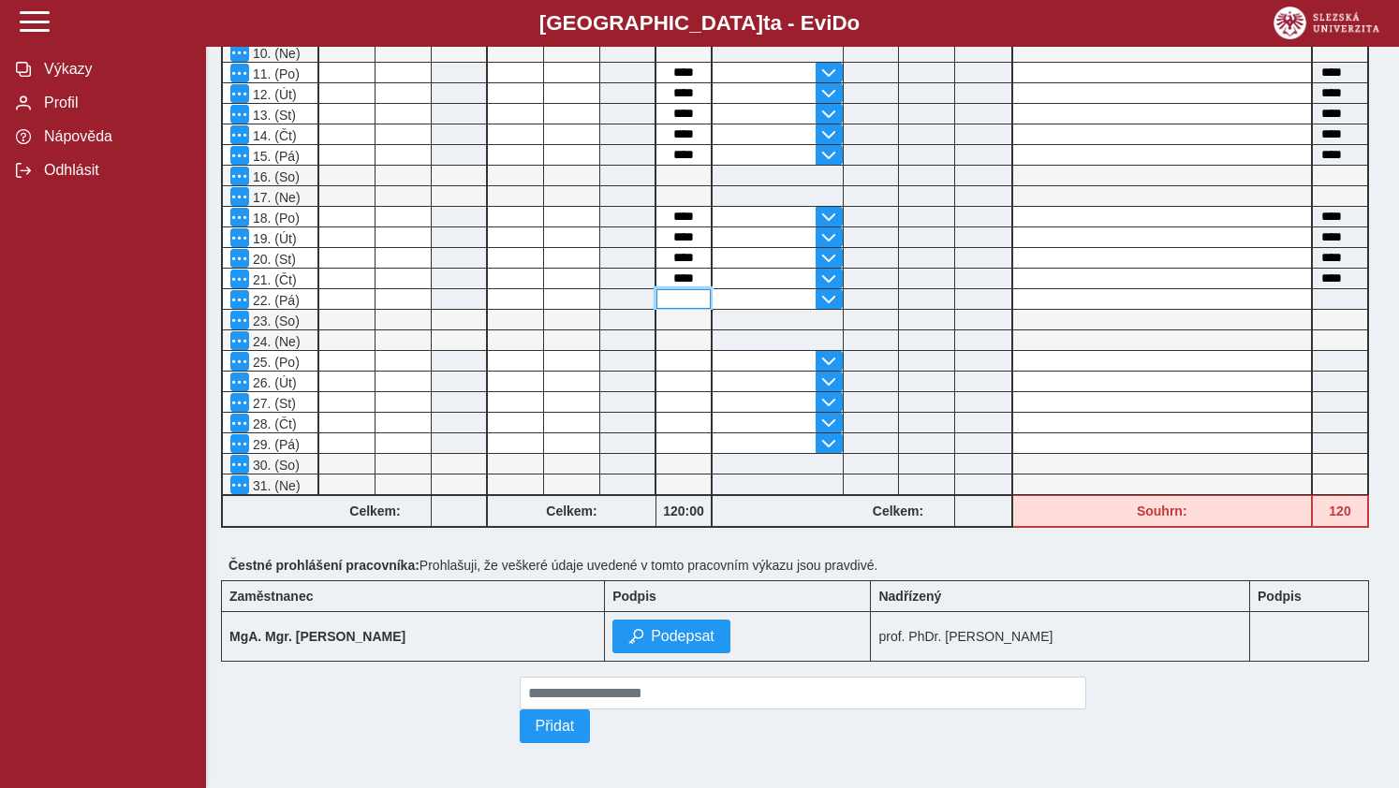
click at [682, 289] on input at bounding box center [683, 299] width 54 height 20
type input "*"
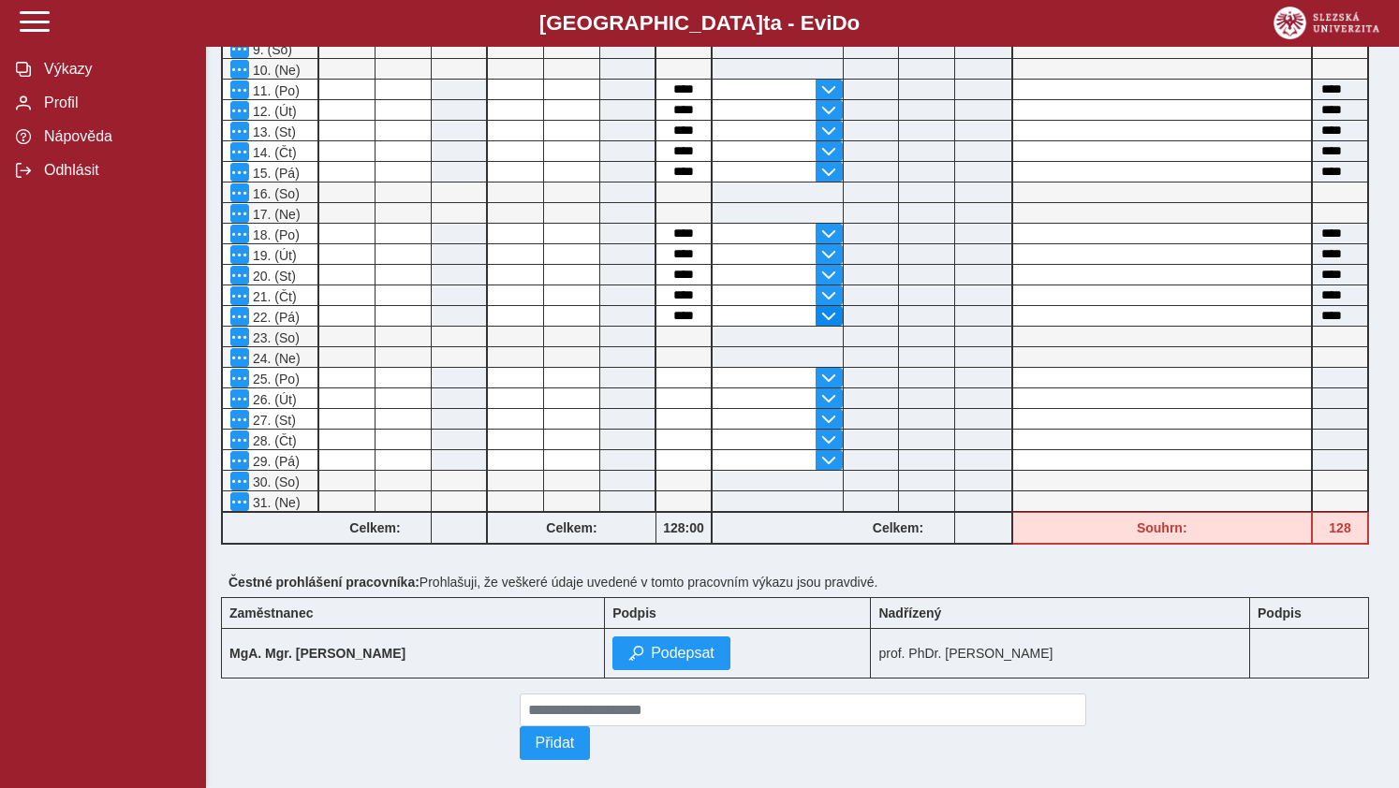
scroll to position [662, 0]
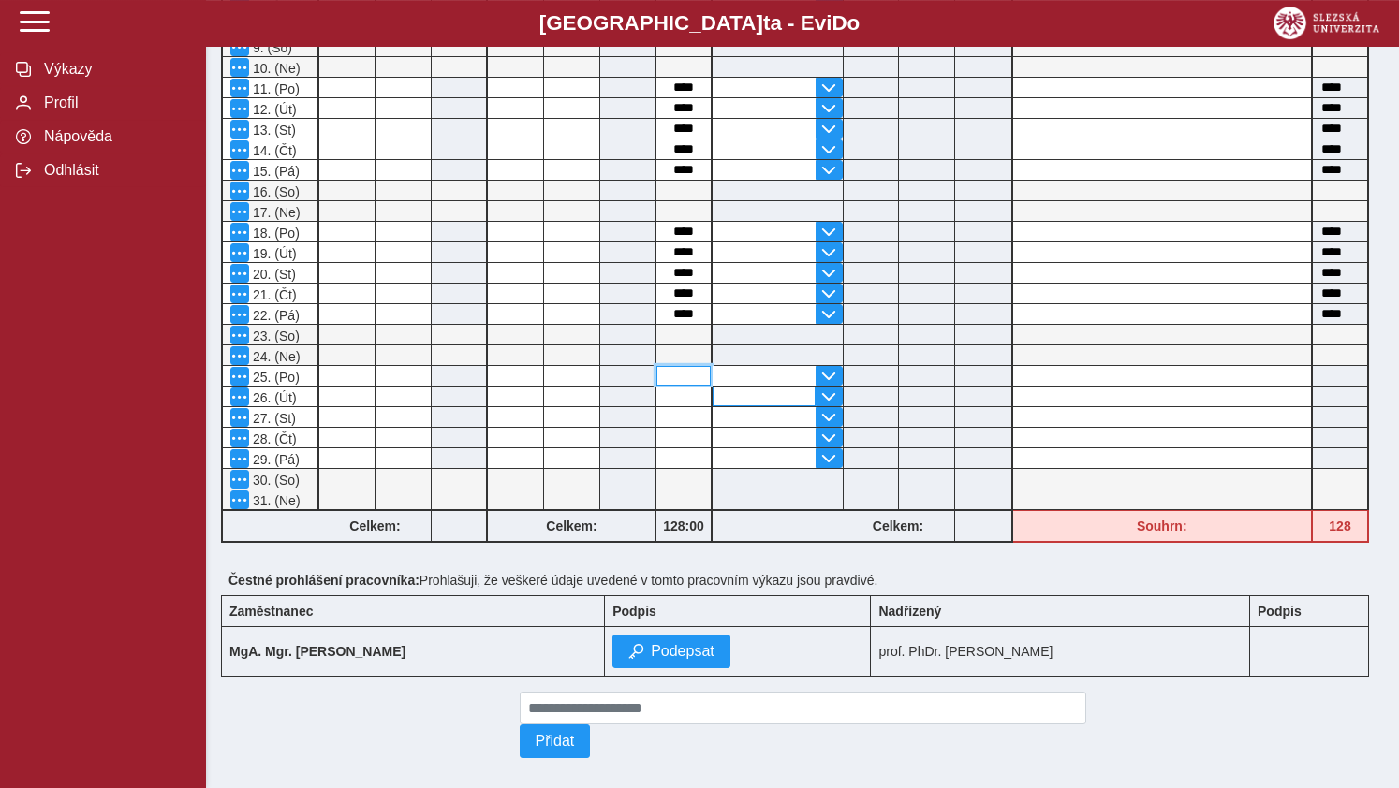
click at [686, 385] on input at bounding box center [683, 376] width 54 height 20
type input "*"
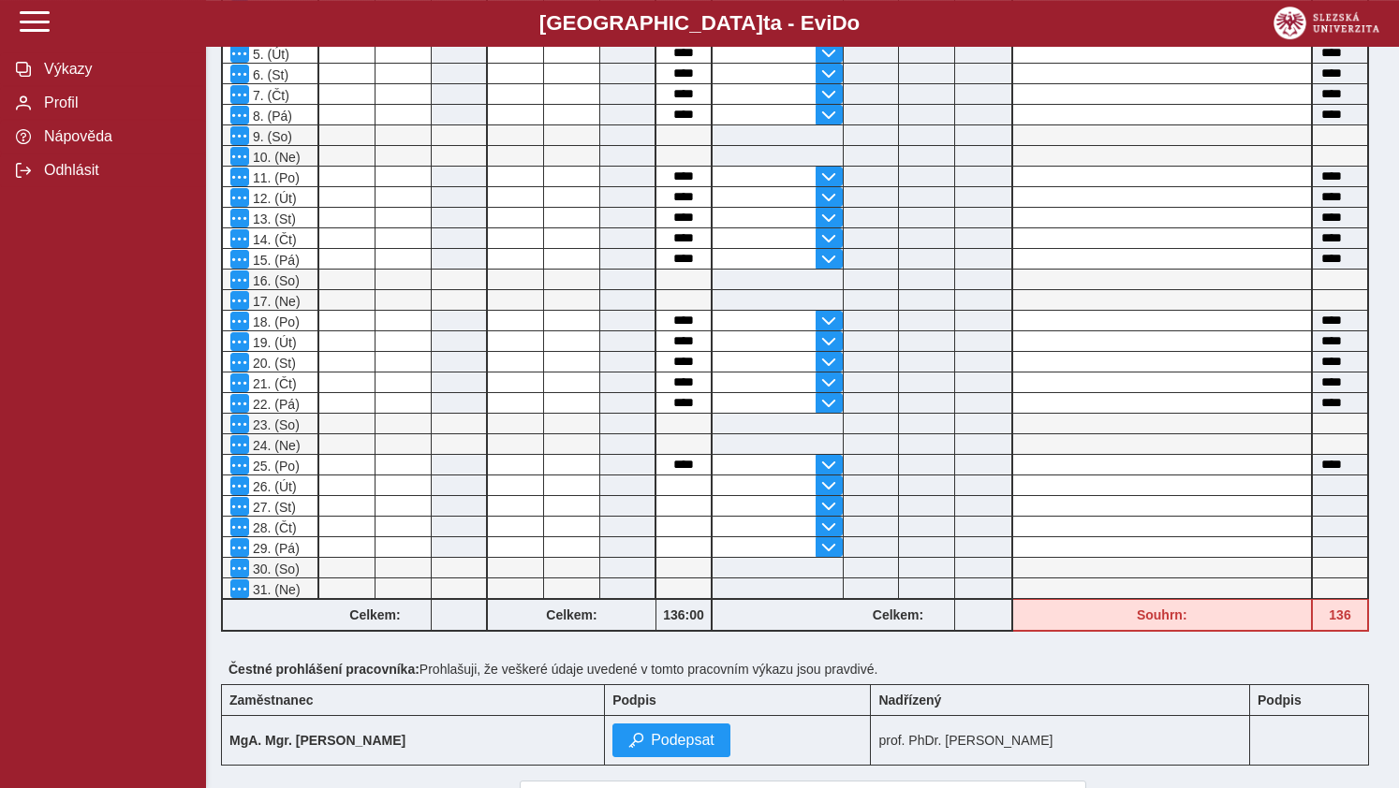
scroll to position [696, 0]
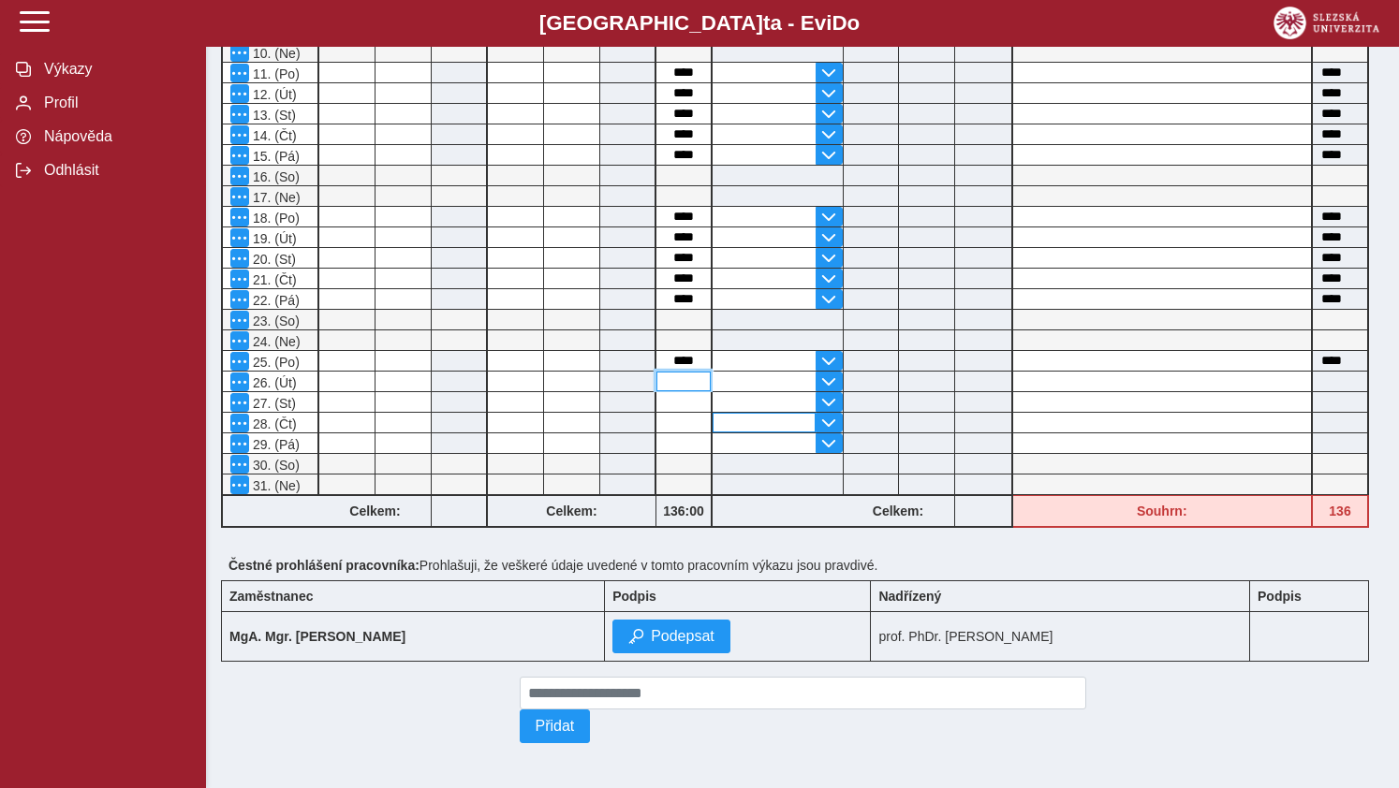
click at [673, 372] on input at bounding box center [683, 382] width 54 height 20
type input "*"
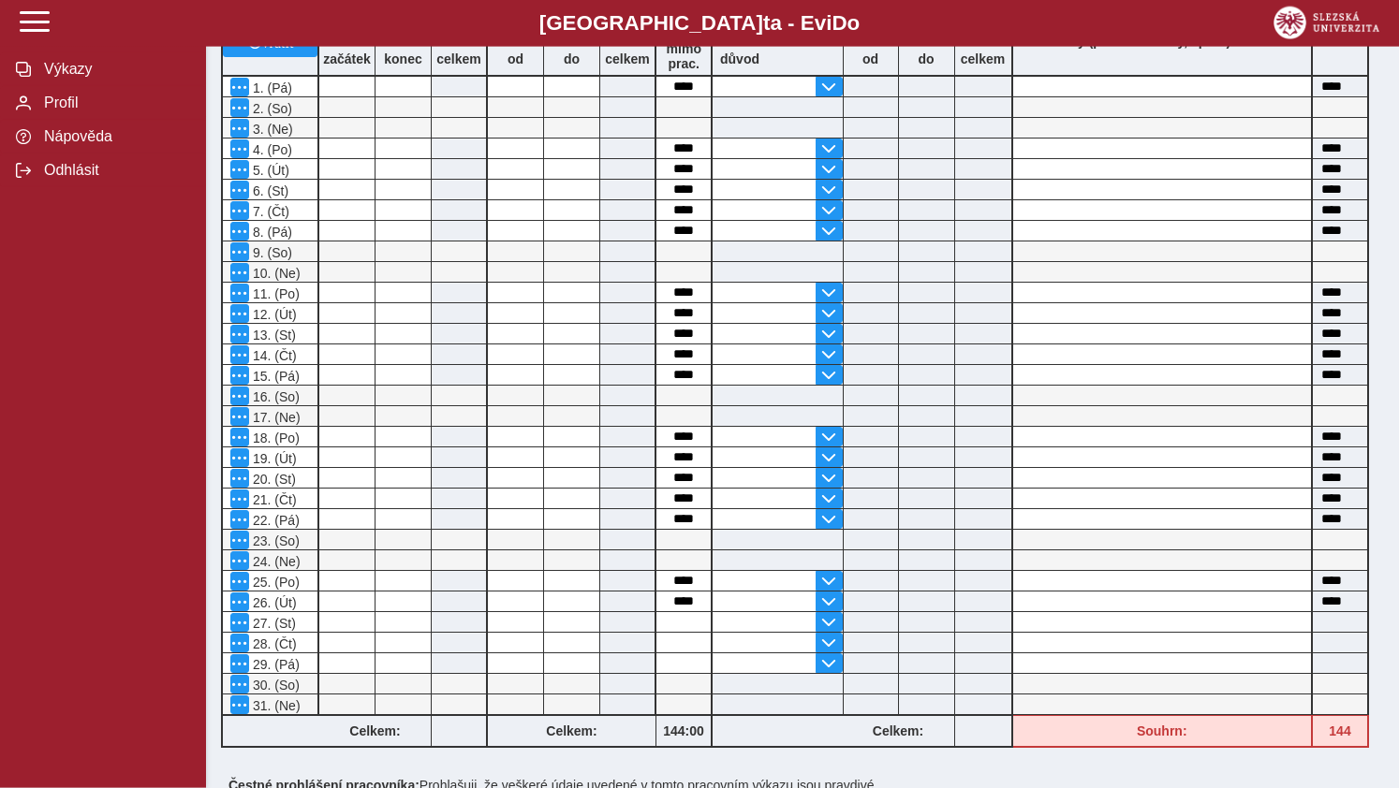
scroll to position [567, 0]
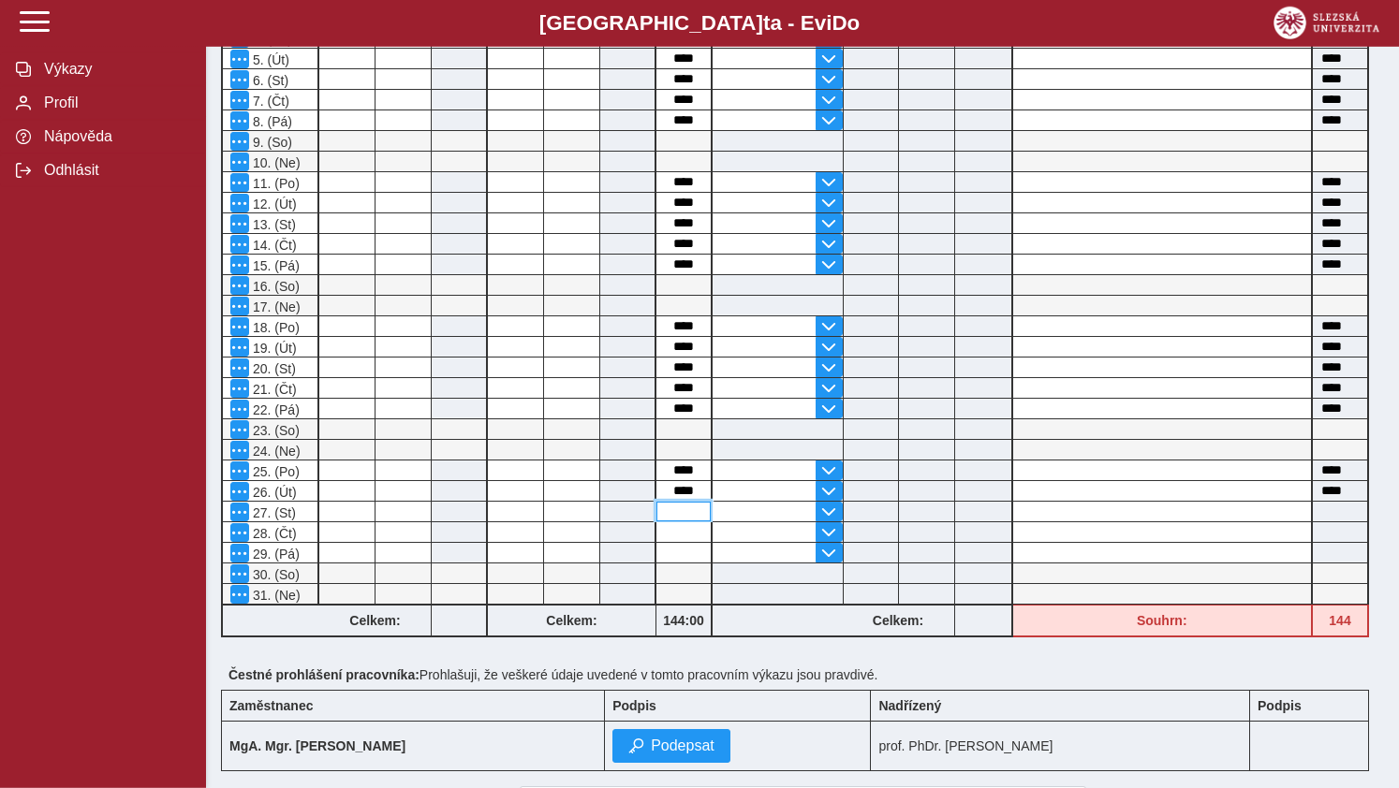
drag, startPoint x: 679, startPoint y: 517, endPoint x: 730, endPoint y: 529, distance: 52.9
click at [680, 517] on input at bounding box center [683, 512] width 54 height 20
type input "*"
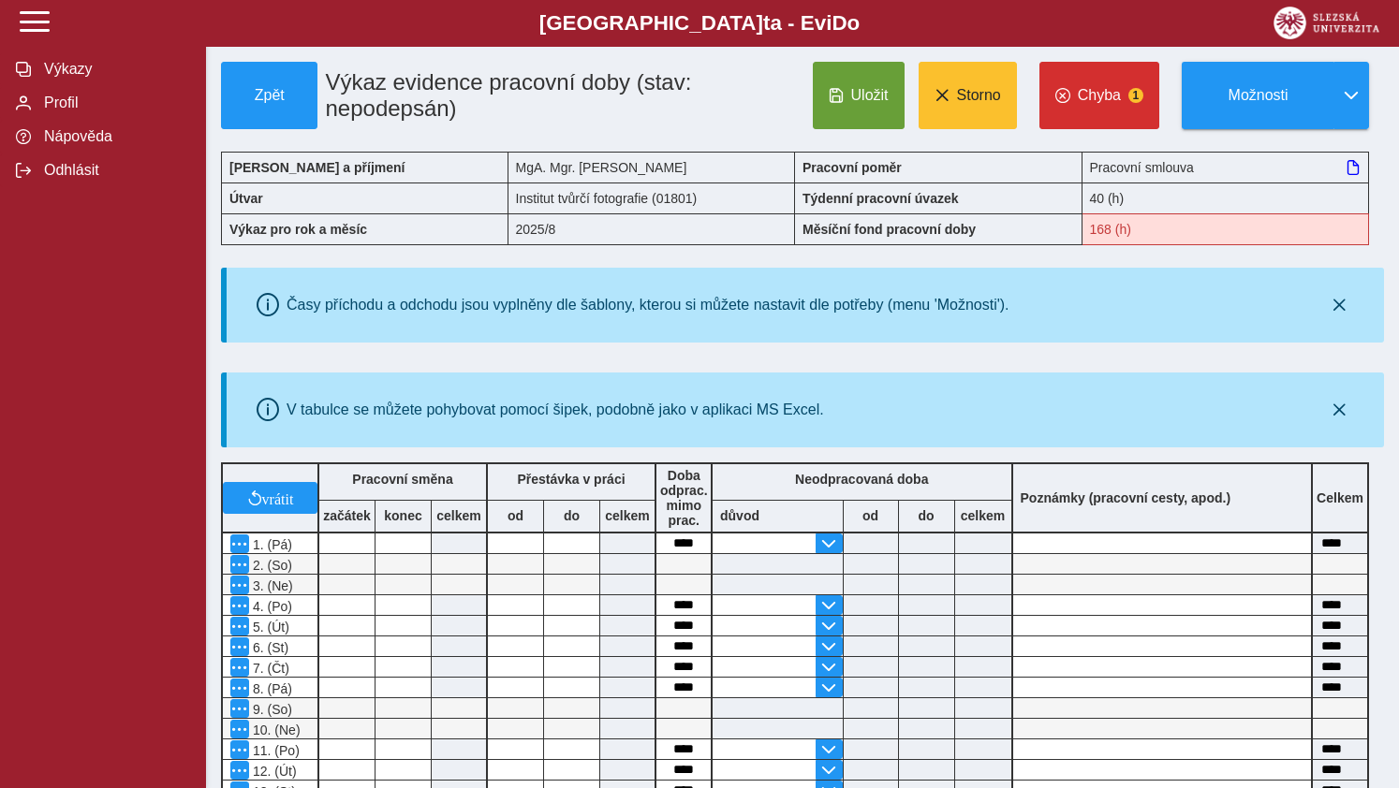
scroll to position [696, 0]
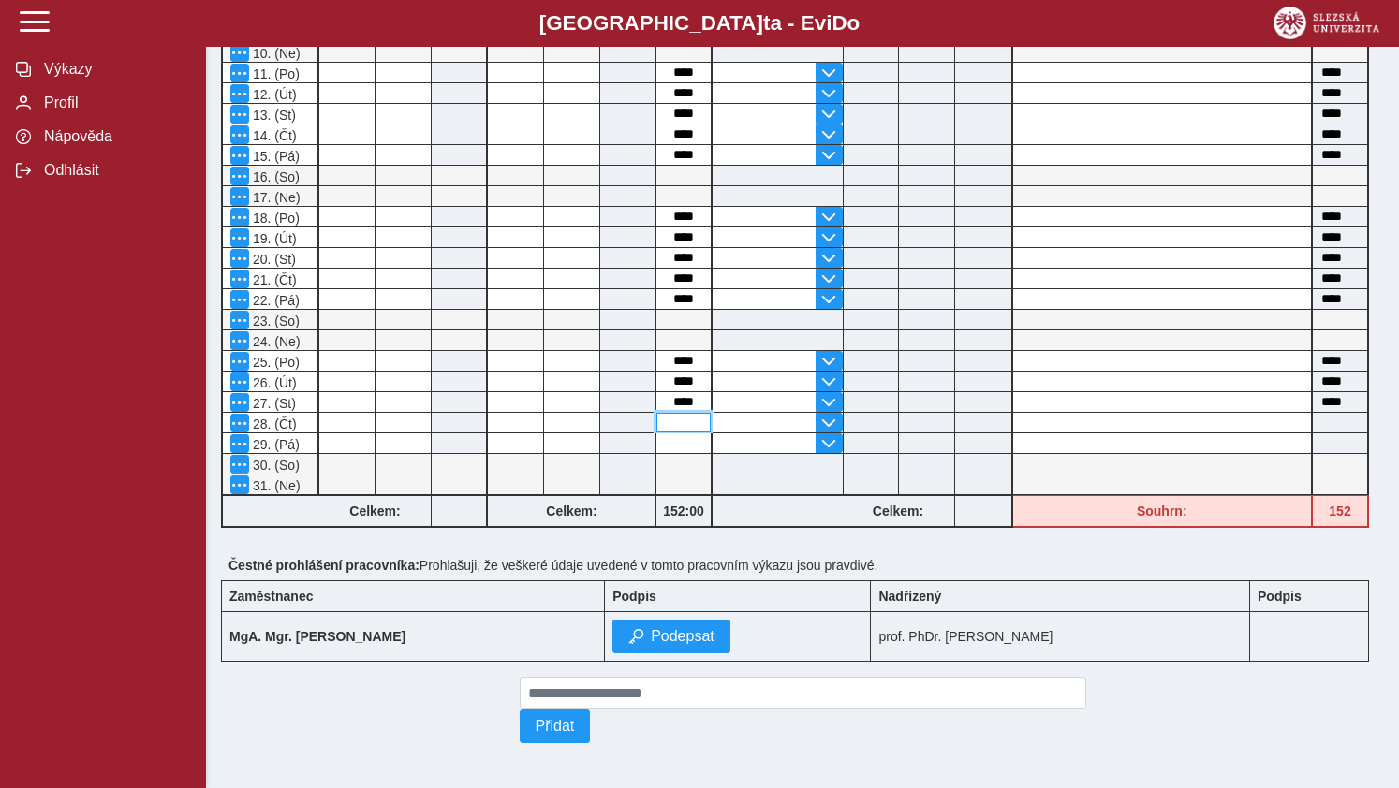
click at [684, 413] on input at bounding box center [683, 423] width 54 height 20
type input "*"
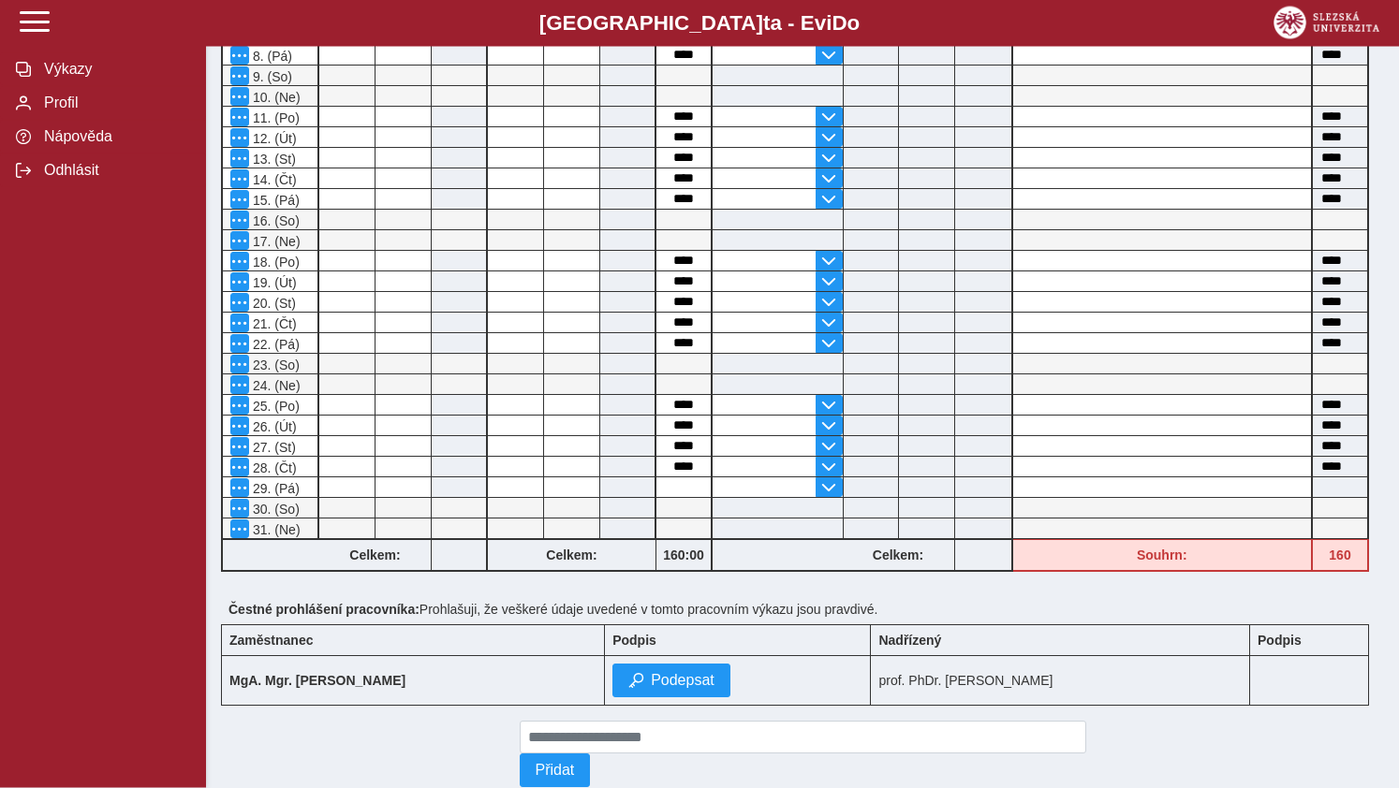
scroll to position [644, 0]
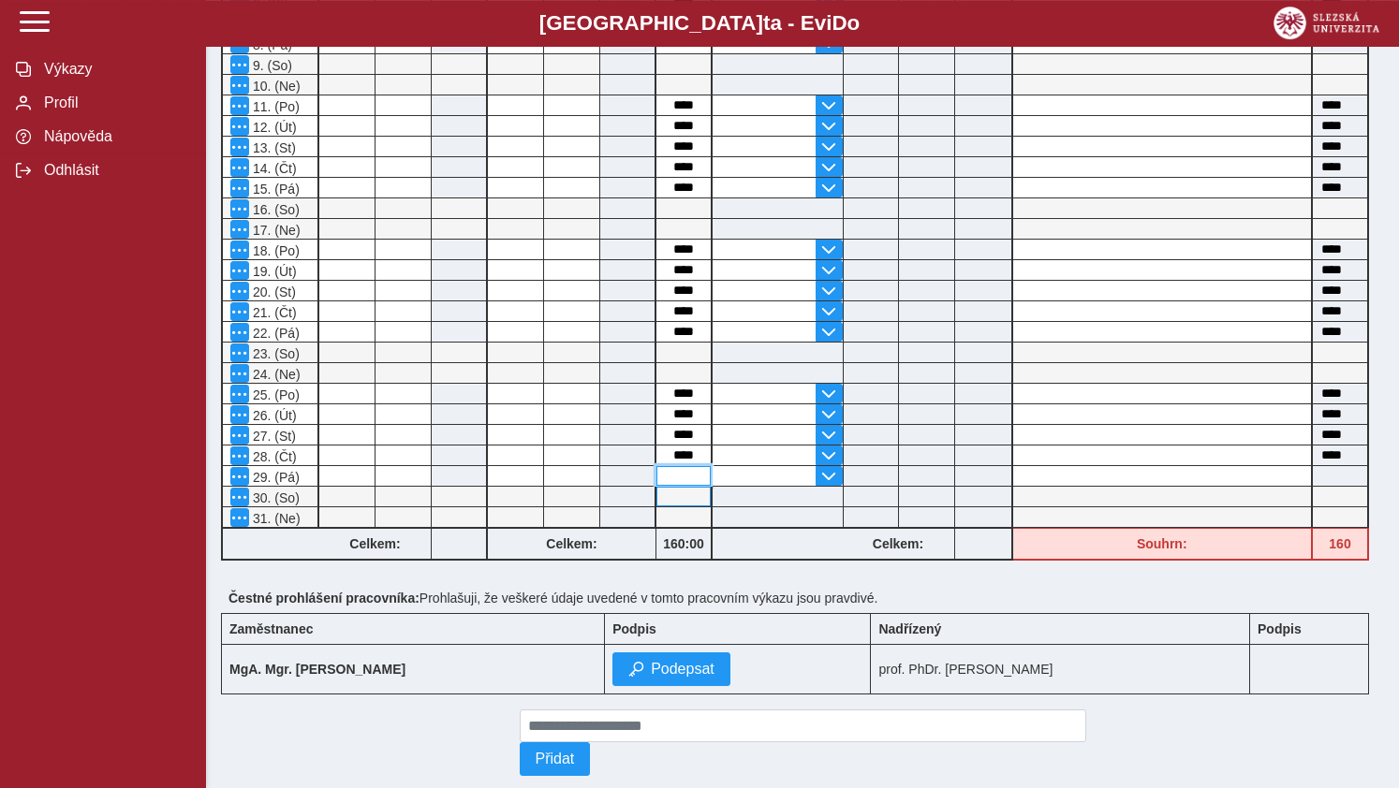
click at [675, 479] on input at bounding box center [683, 476] width 54 height 20
type input "*"
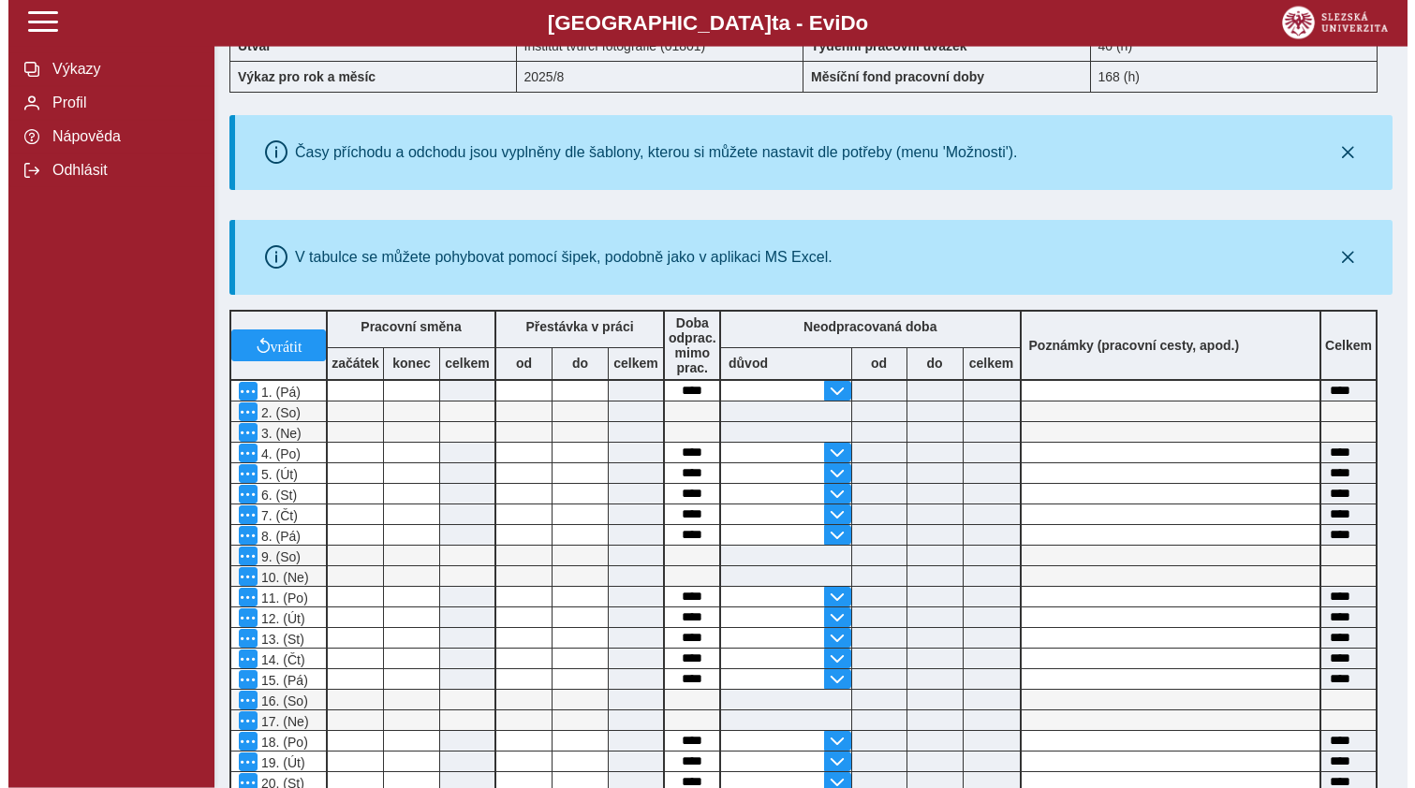
scroll to position [0, 0]
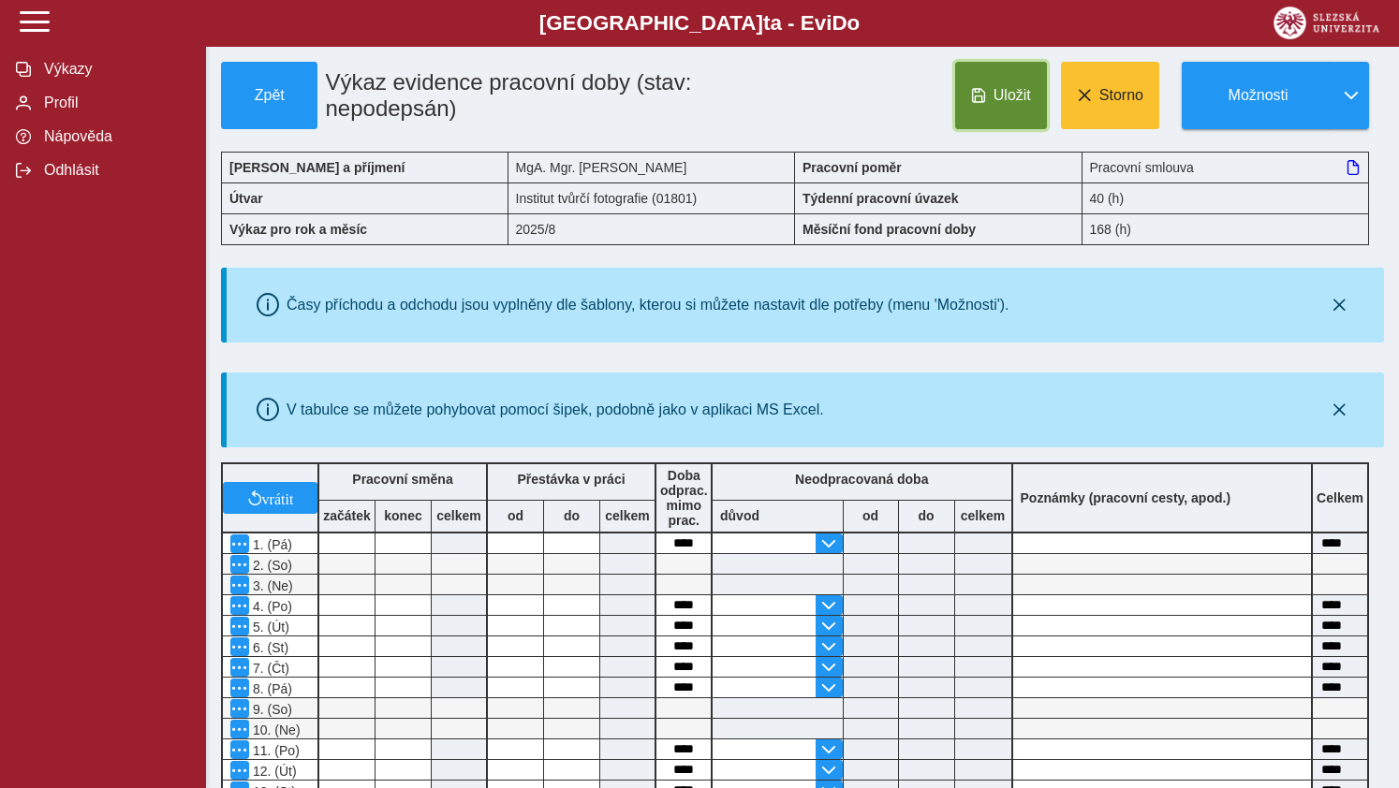
click at [1015, 99] on span "Uložit" at bounding box center [1011, 95] width 37 height 17
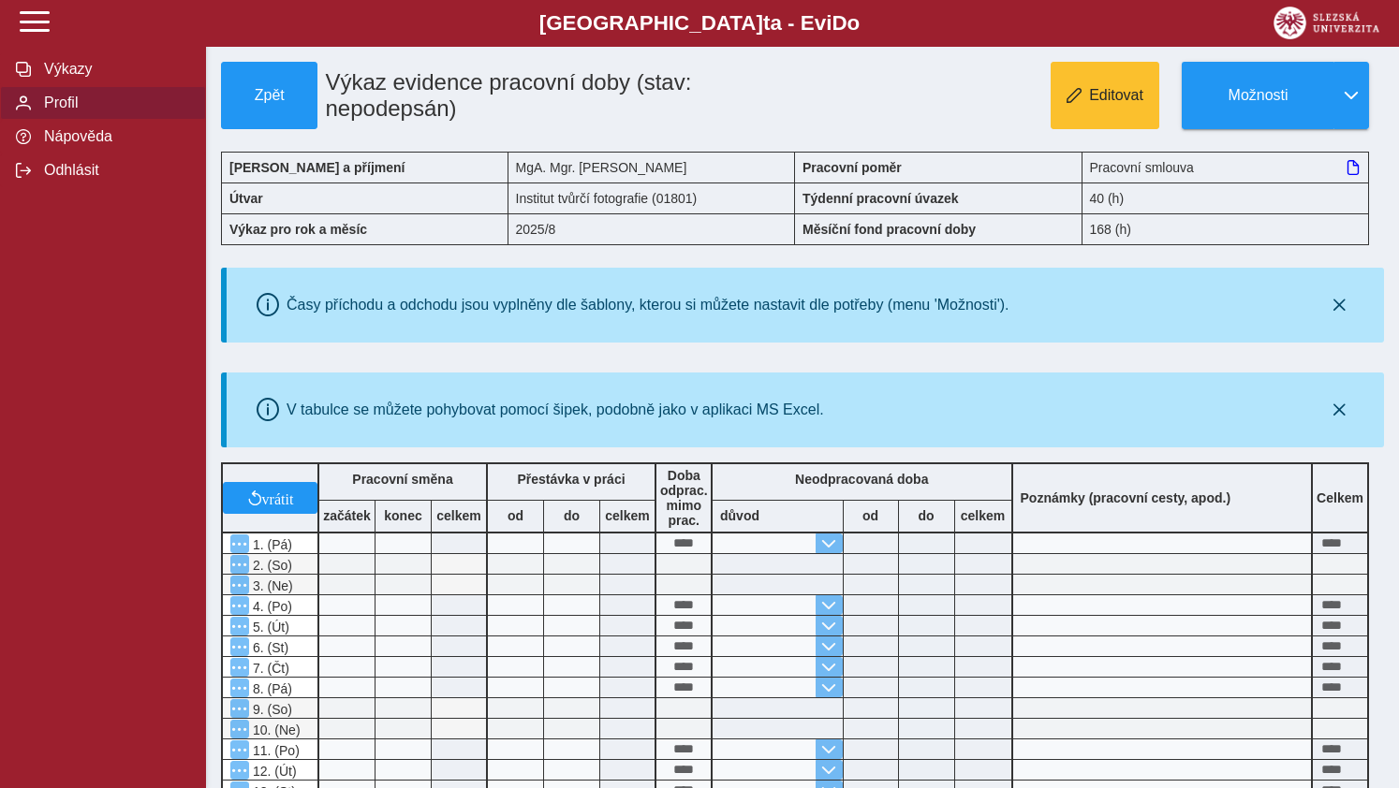
click at [69, 111] on span "Profil" at bounding box center [114, 103] width 152 height 17
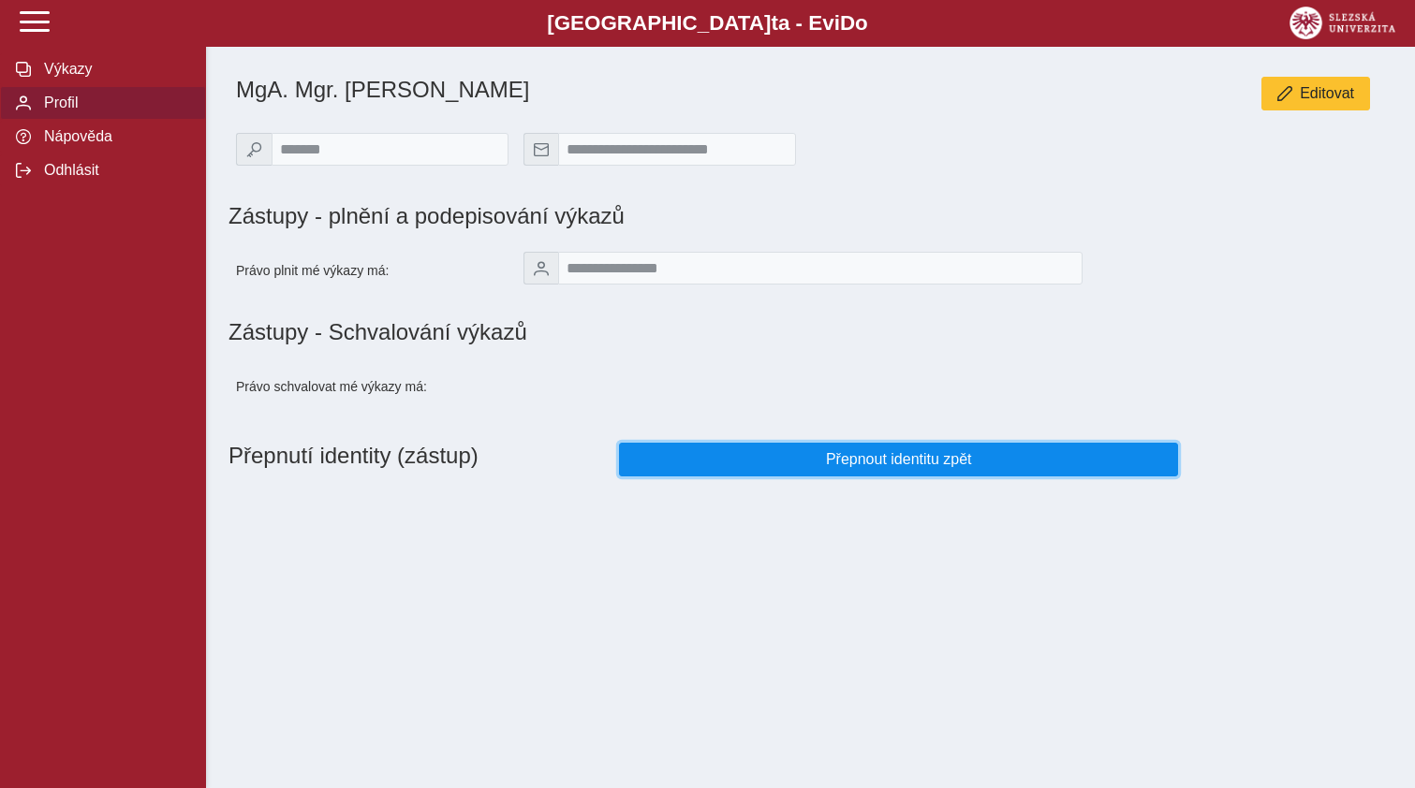
click at [855, 462] on span "Přepnout identitu zpět" at bounding box center [899, 459] width 528 height 17
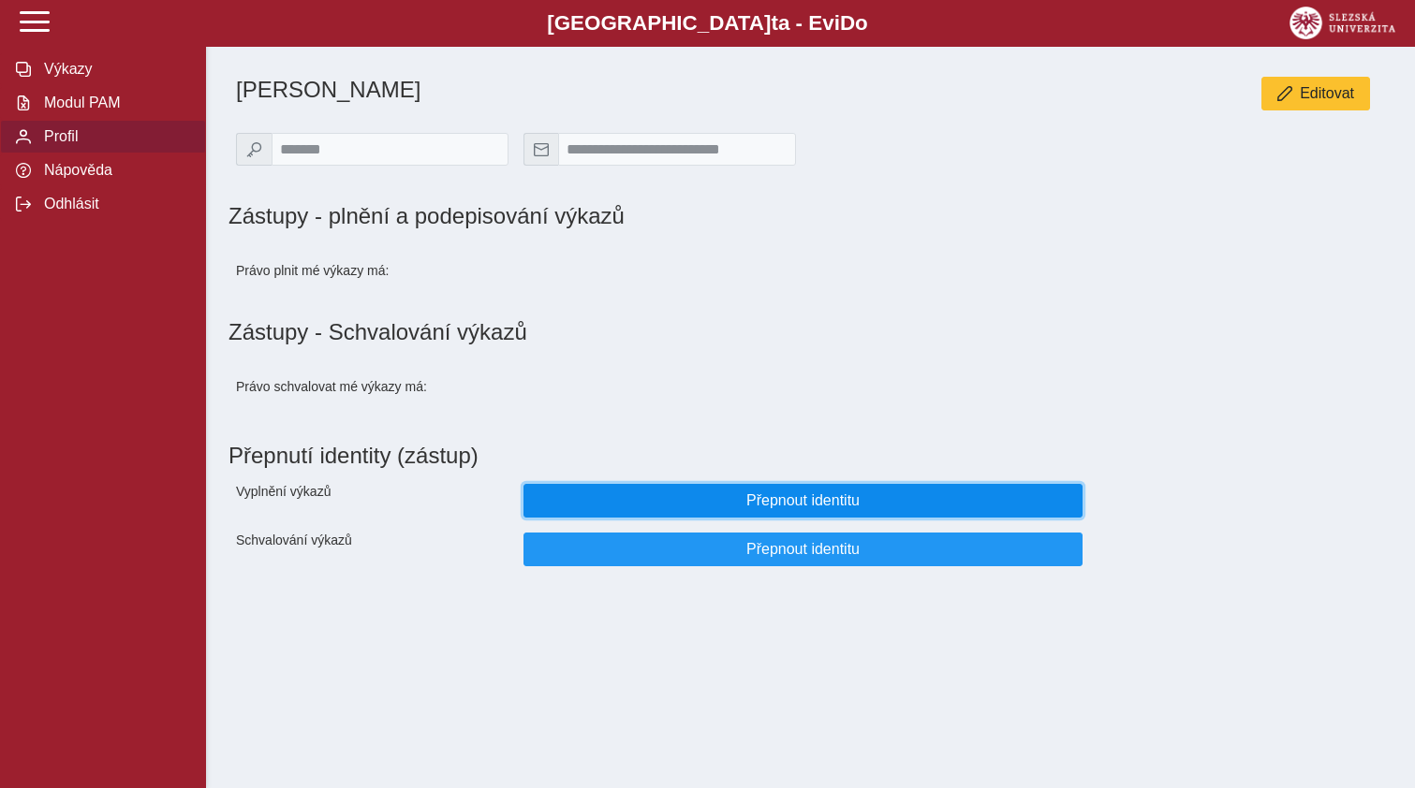
click at [776, 509] on span "Přepnout identitu" at bounding box center [803, 500] width 528 height 17
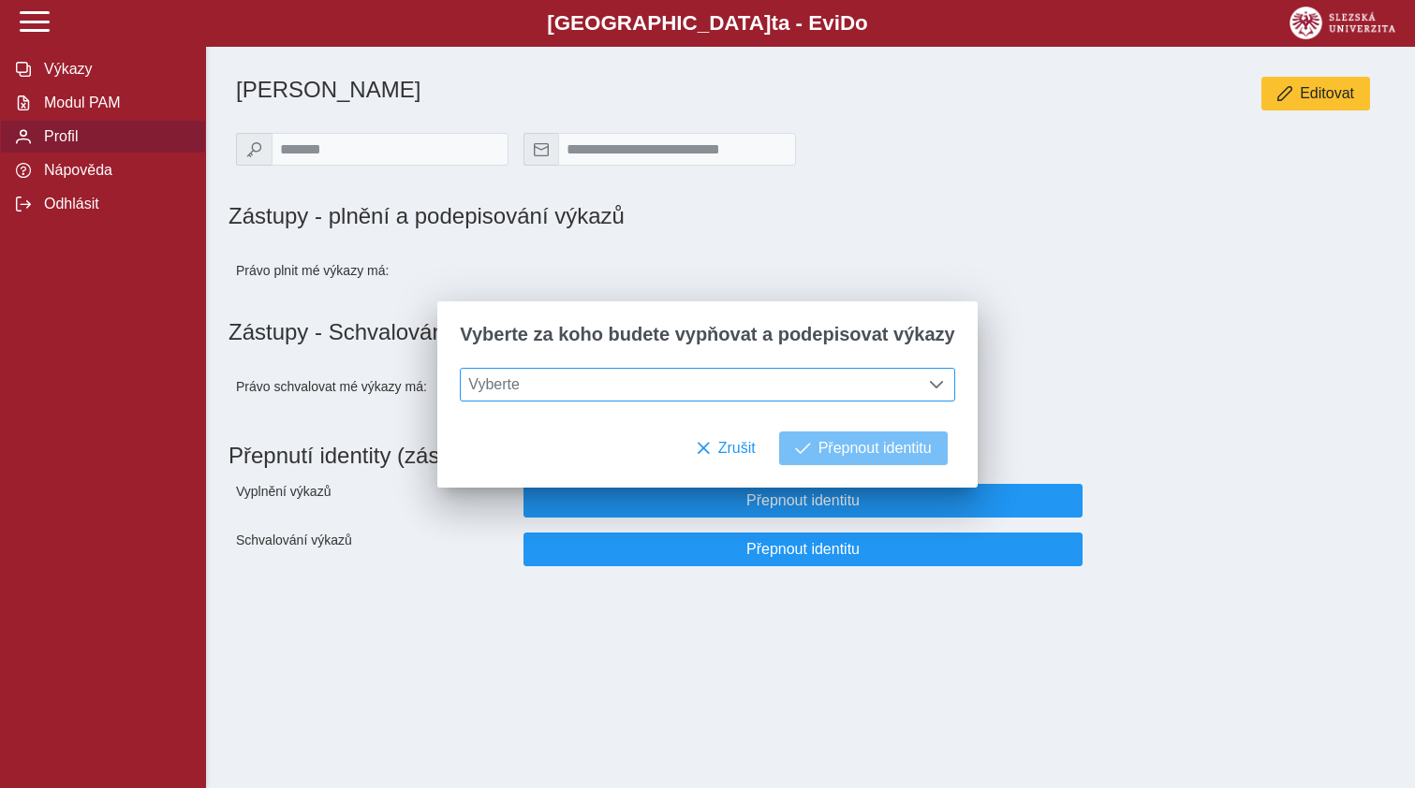
click at [929, 379] on span at bounding box center [936, 384] width 15 height 15
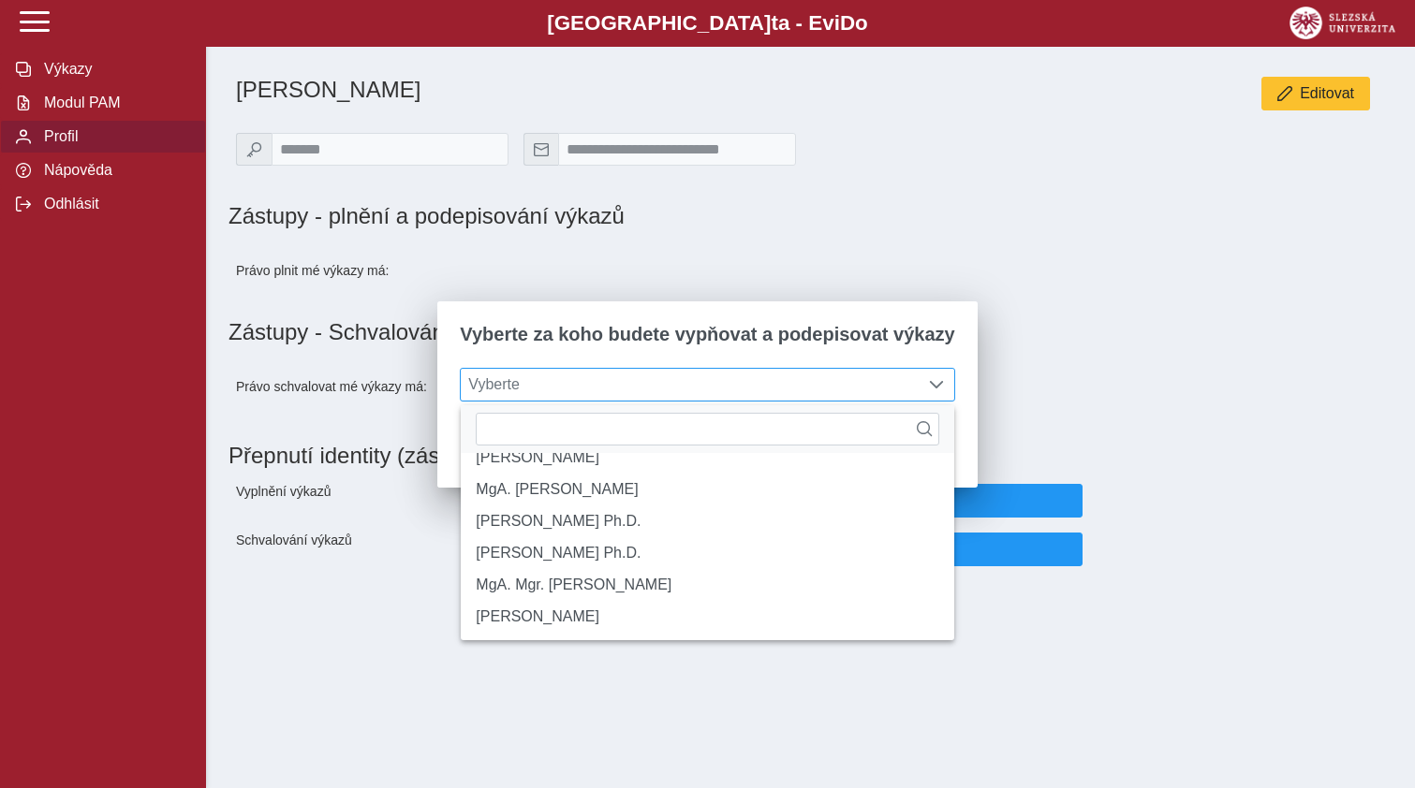
scroll to position [278, 0]
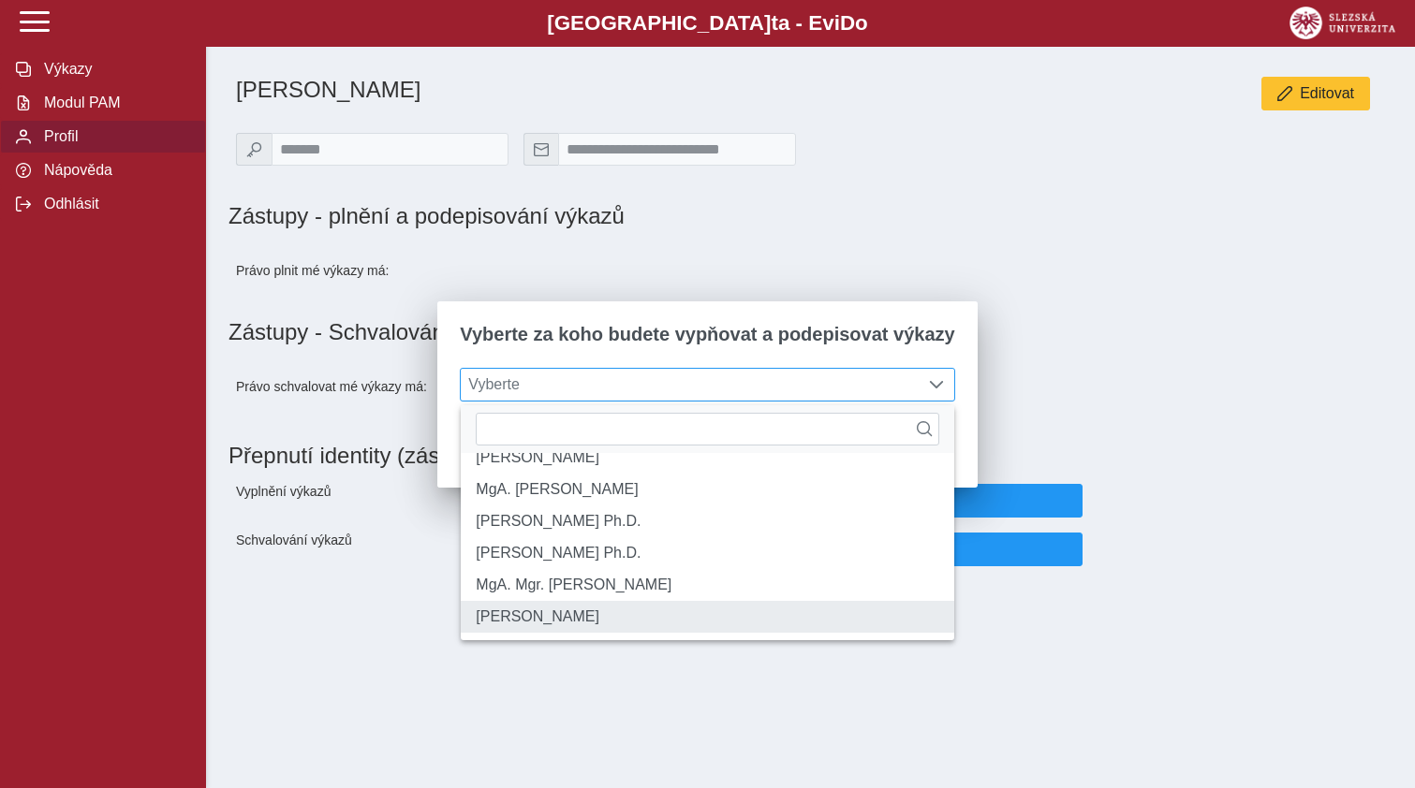
click at [569, 620] on li "[PERSON_NAME]" at bounding box center [707, 617] width 492 height 32
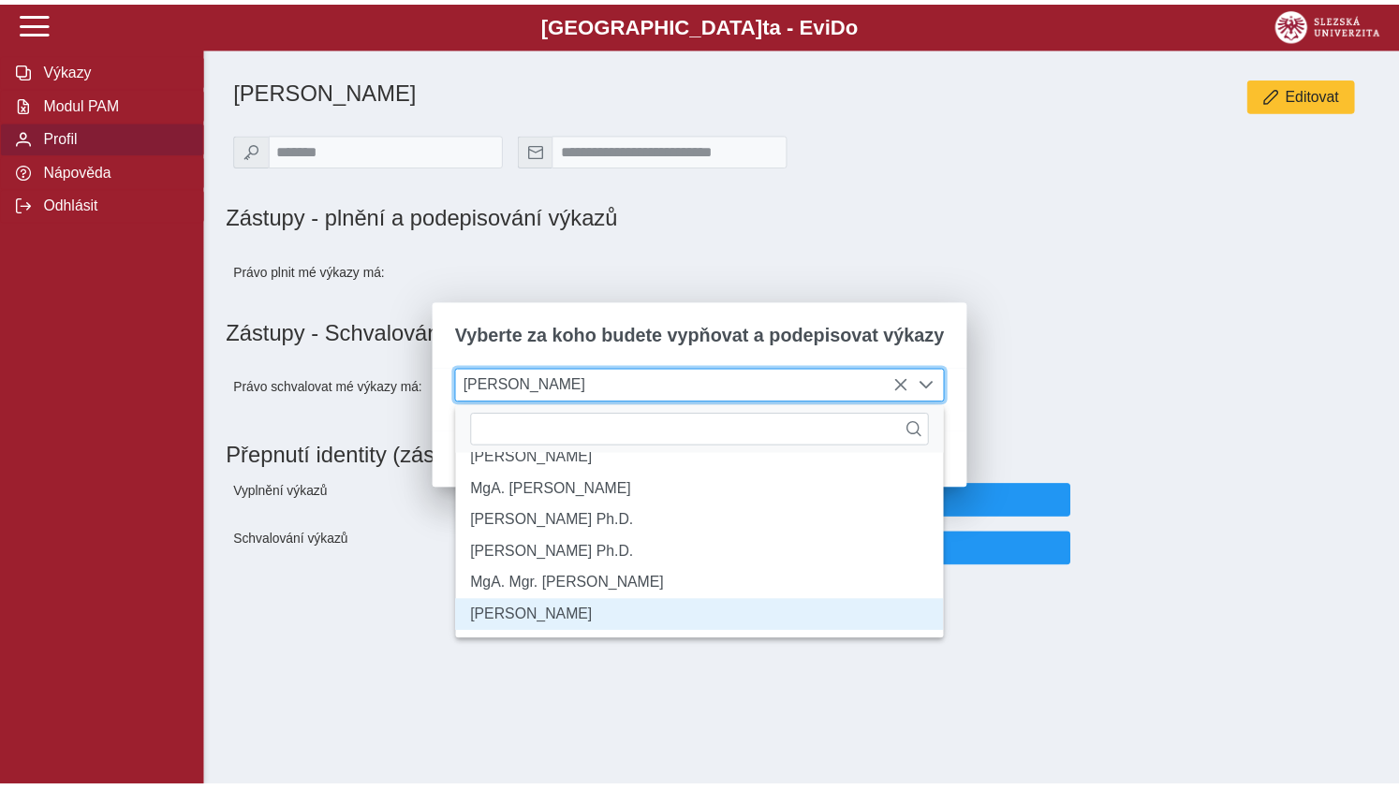
scroll to position [10, 77]
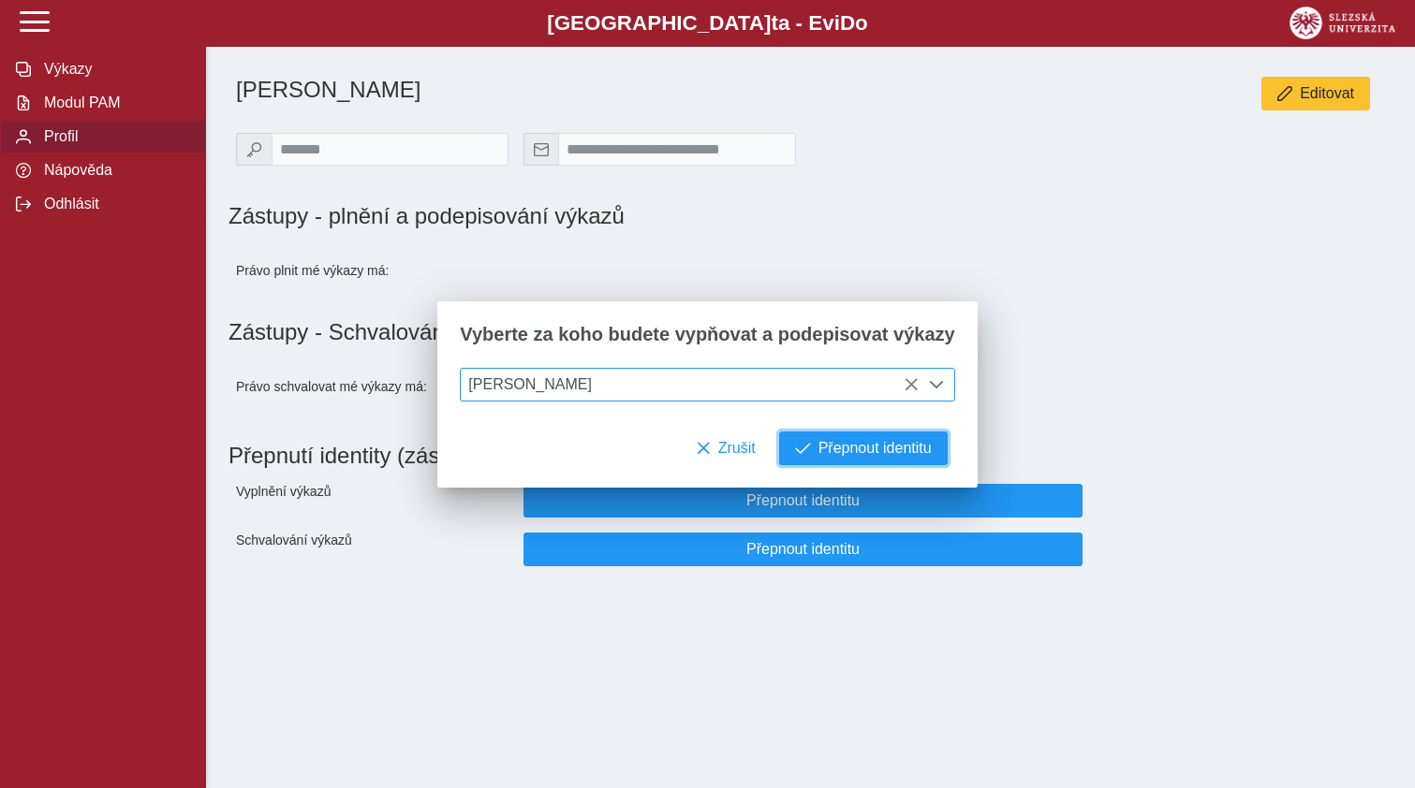
click at [843, 452] on span "Přepnout identitu" at bounding box center [874, 448] width 113 height 17
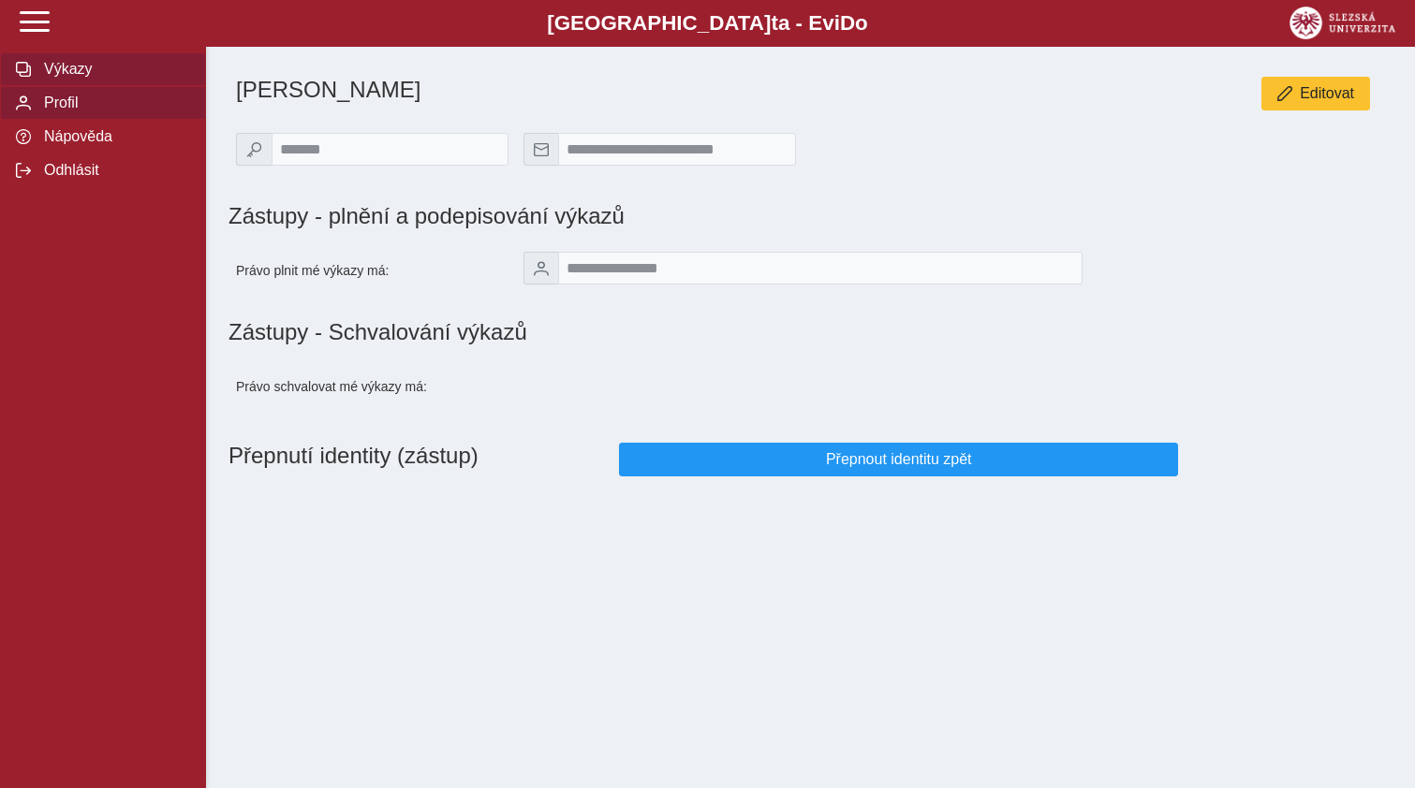
click at [81, 78] on span "Výkazy" at bounding box center [114, 69] width 152 height 17
